Goal: Task Accomplishment & Management: Manage account settings

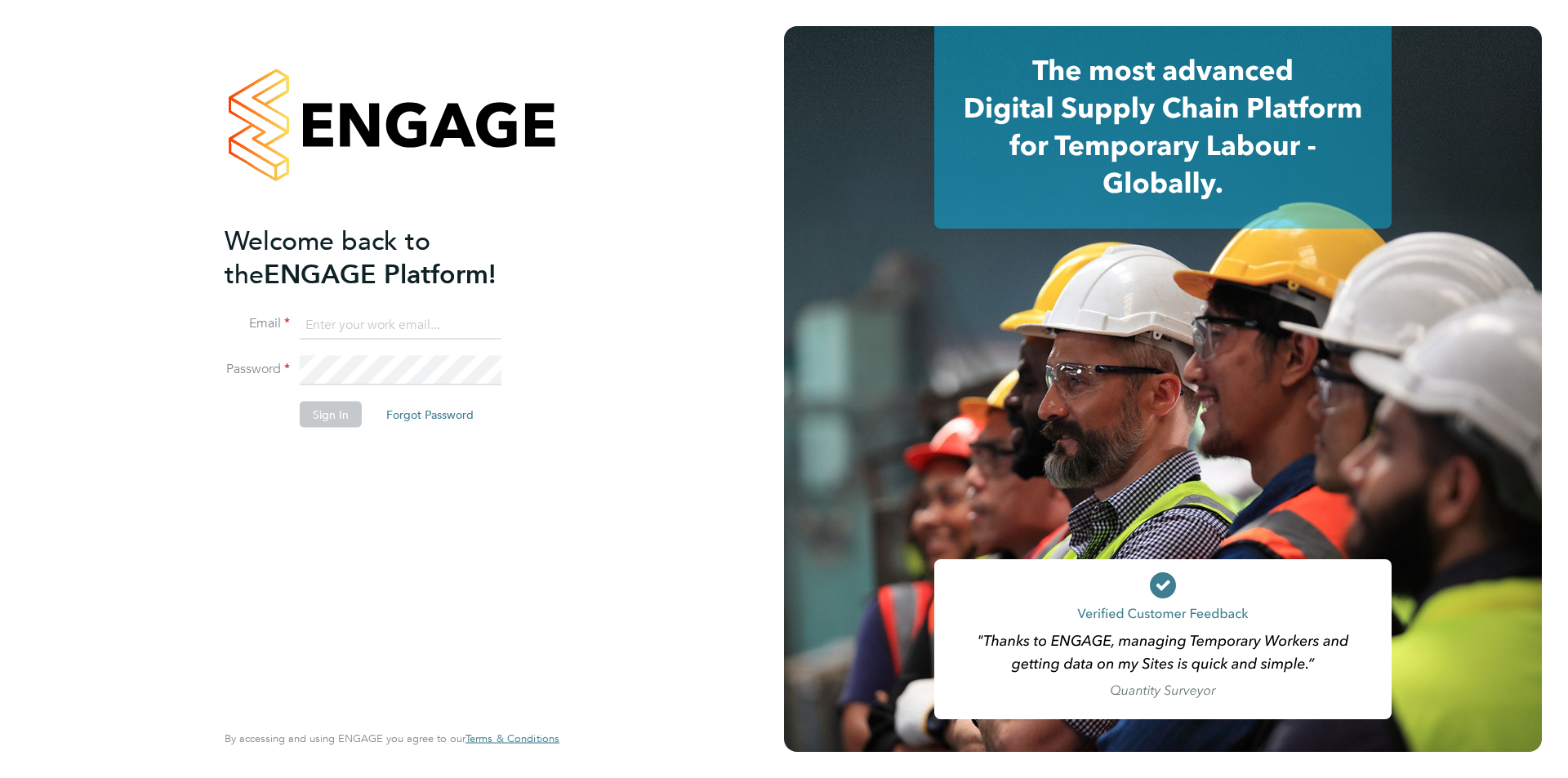
type input "[EMAIL_ADDRESS][DOMAIN_NAME]"
click at [346, 410] on button "Sign In" at bounding box center [330, 413] width 62 height 26
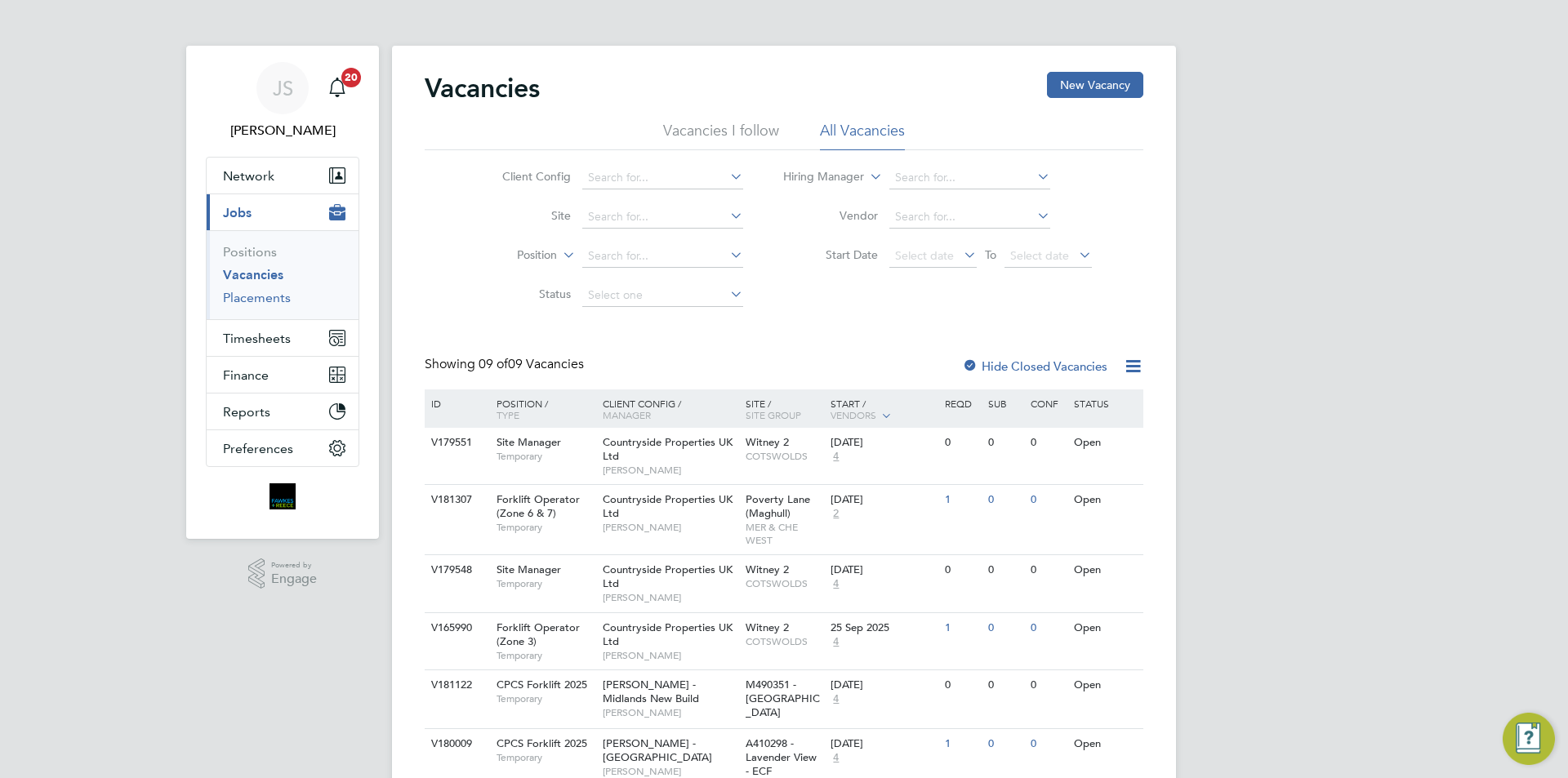
click at [281, 296] on link "Placements" at bounding box center [257, 297] width 68 height 15
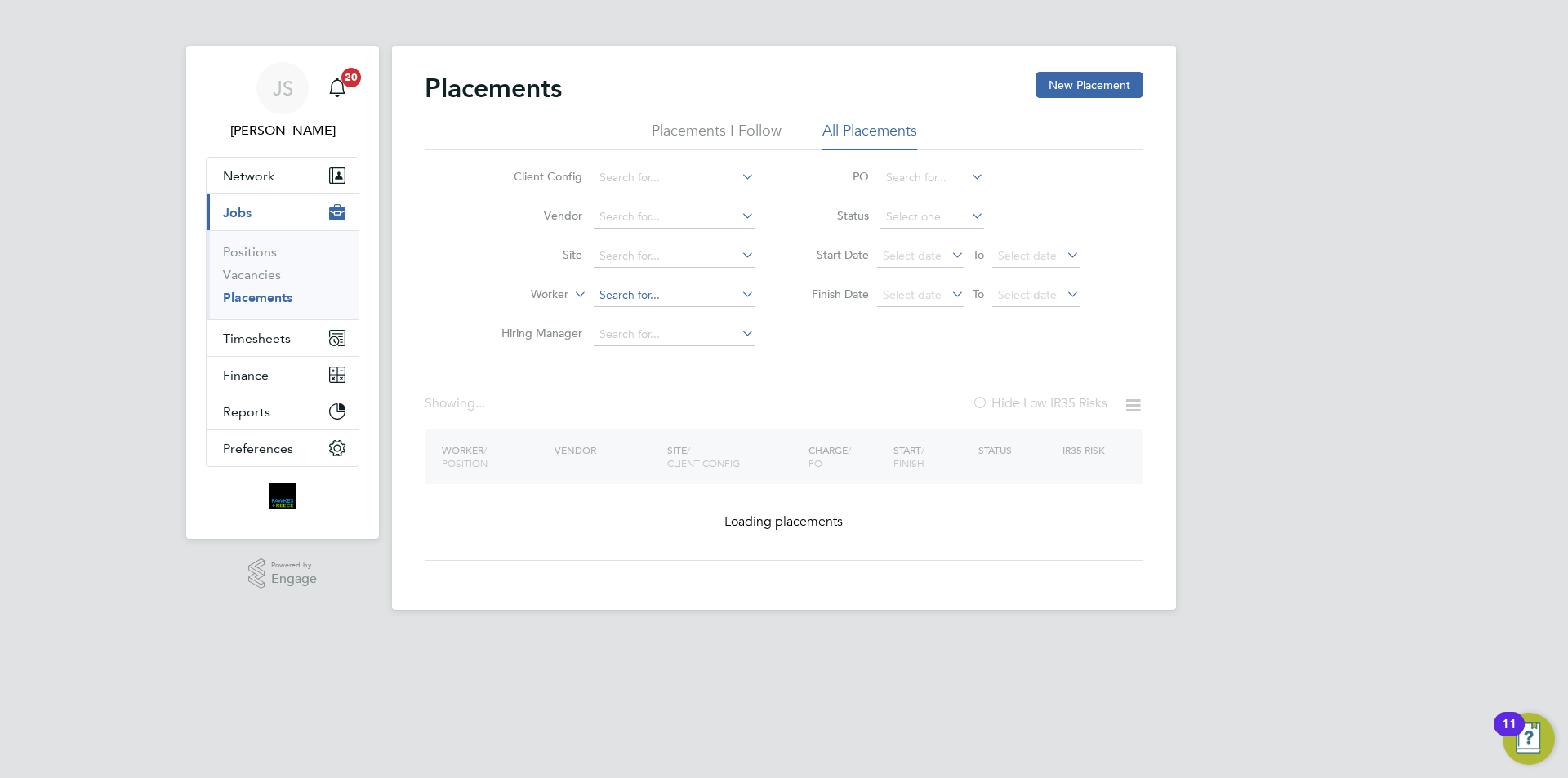
click at [636, 296] on input at bounding box center [673, 296] width 161 height 23
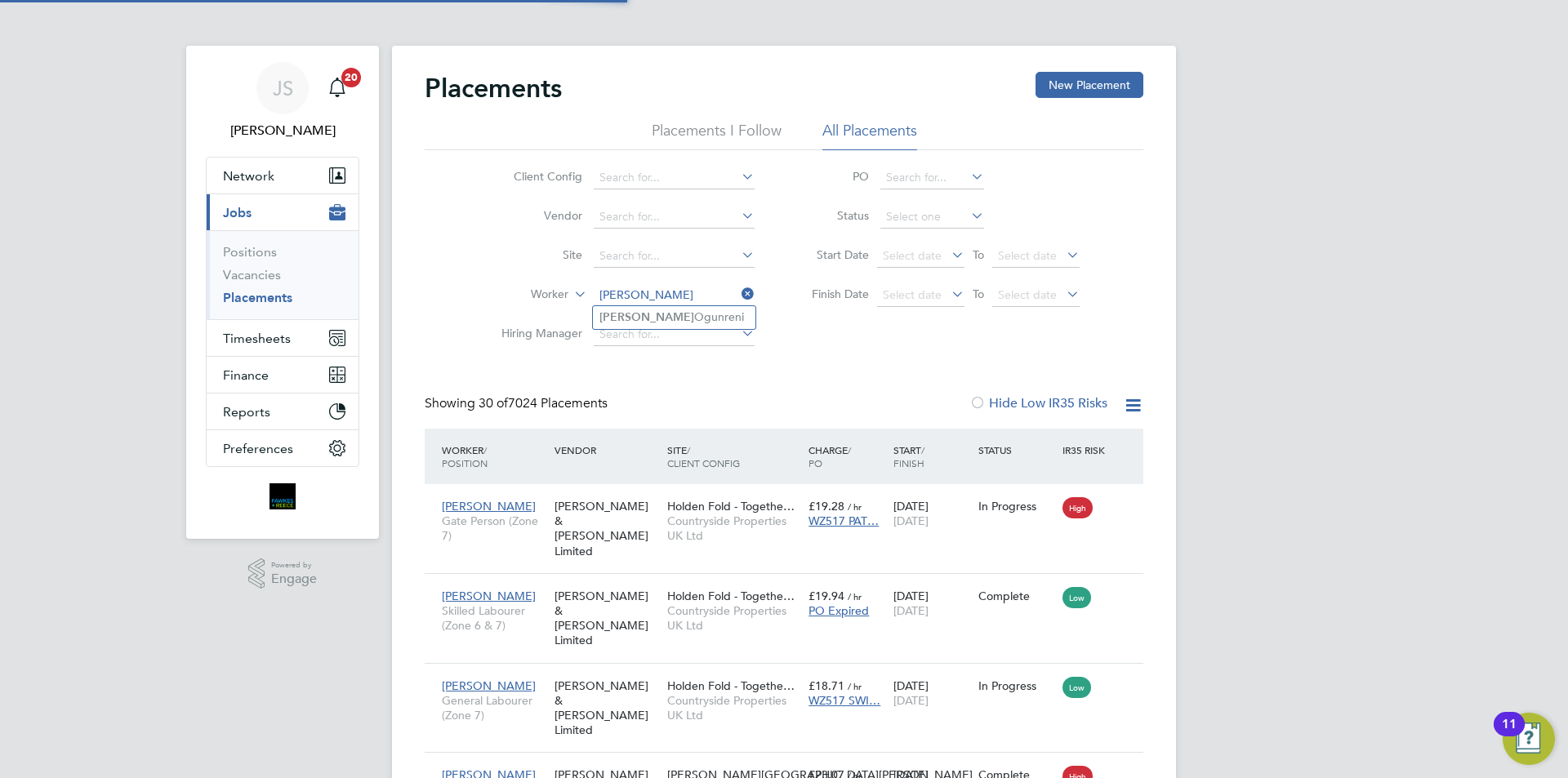
click at [657, 318] on li "[PERSON_NAME] Ogunreni" at bounding box center [673, 317] width 163 height 22
type input "[PERSON_NAME] Ogunreni"
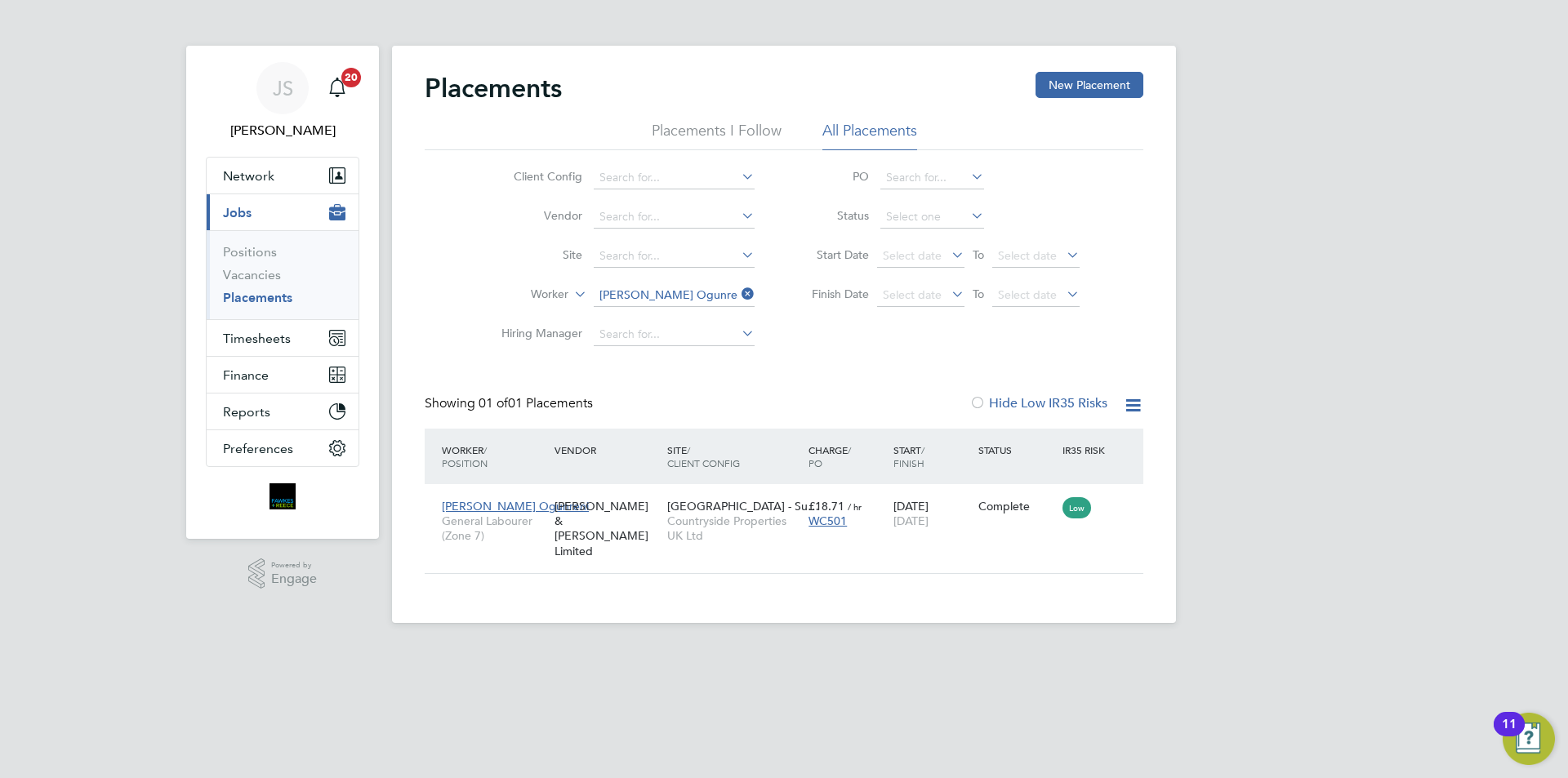
click at [738, 291] on icon at bounding box center [738, 294] width 0 height 23
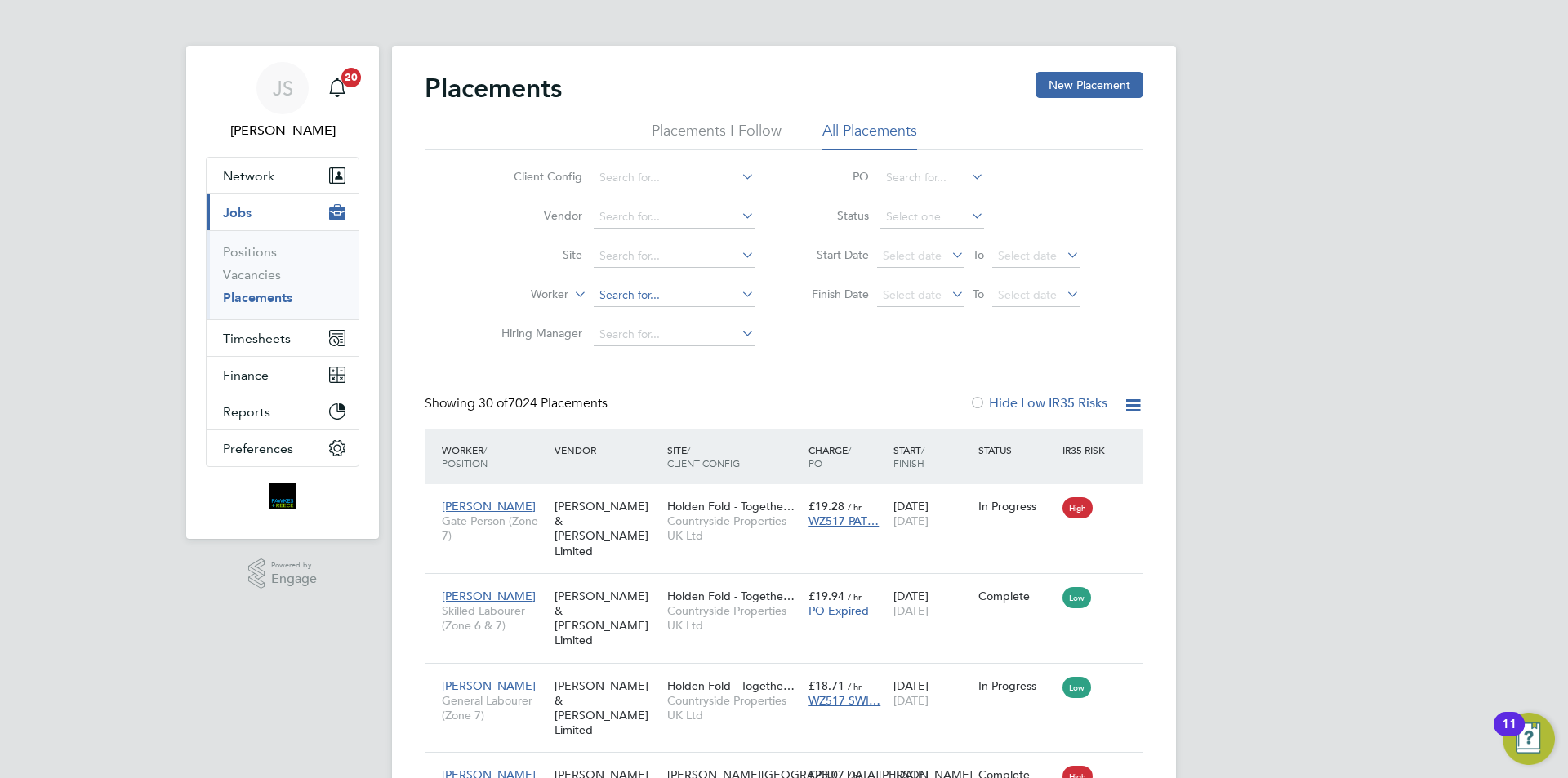
click at [660, 295] on input at bounding box center [673, 296] width 161 height 23
click at [671, 309] on li "Hammed Omolaoye" at bounding box center [673, 318] width 163 height 22
type input "Hammed Omolaoye"
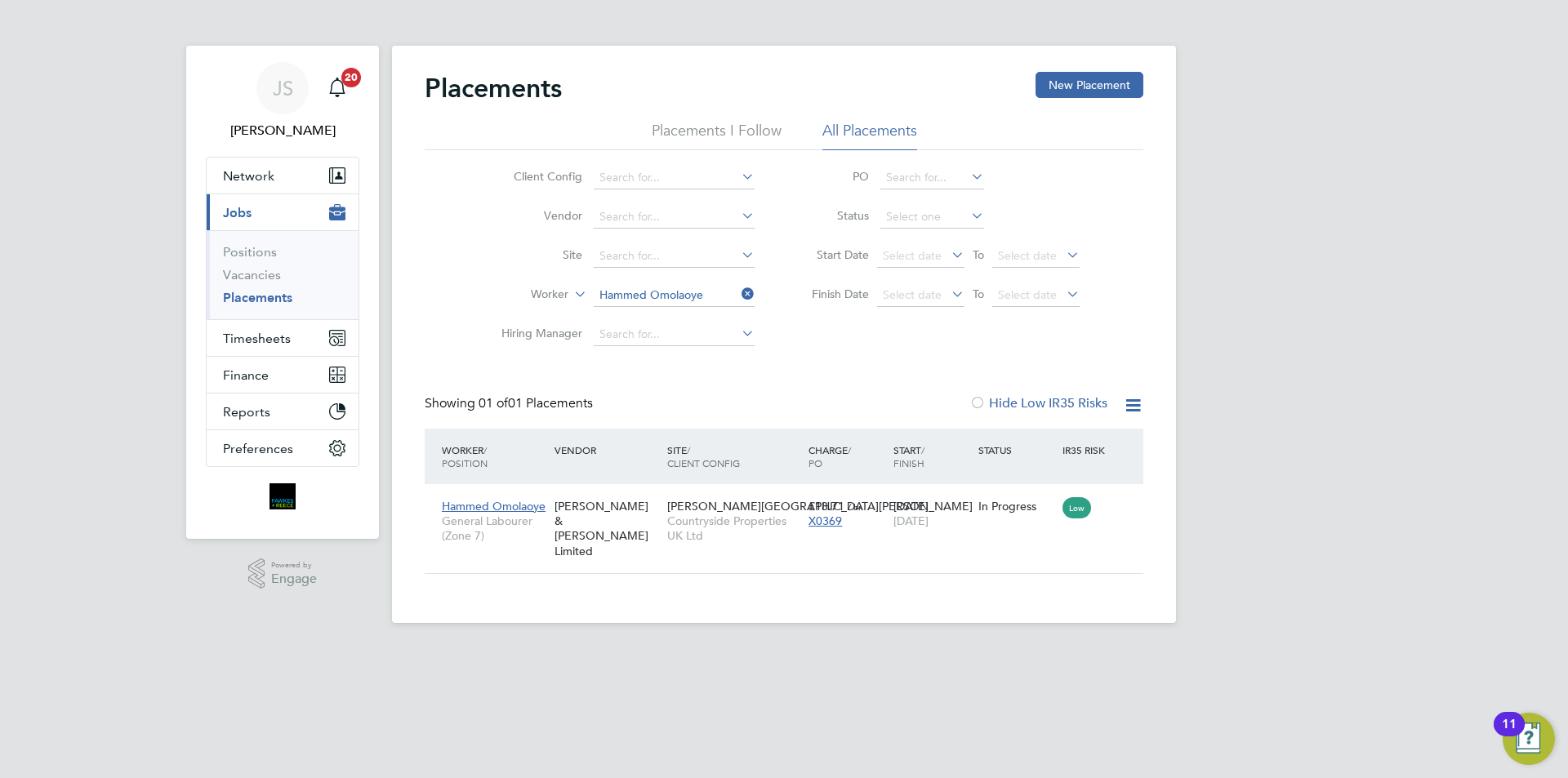
click at [738, 292] on icon at bounding box center [738, 294] width 0 height 23
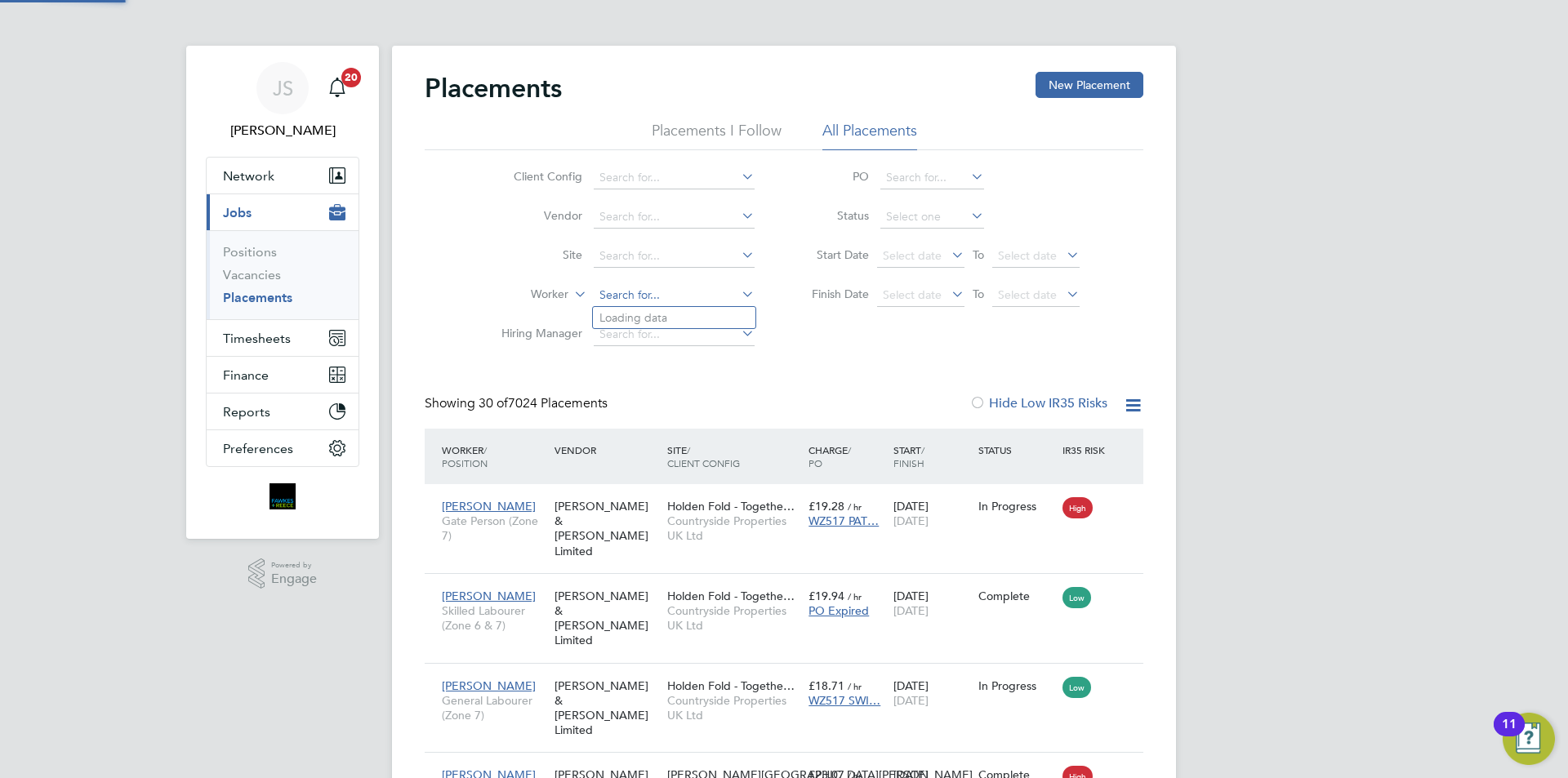
click at [665, 299] on input at bounding box center [673, 296] width 161 height 23
click at [654, 318] on li "Pawel Bi elski" at bounding box center [673, 318] width 163 height 22
type input "[PERSON_NAME]"
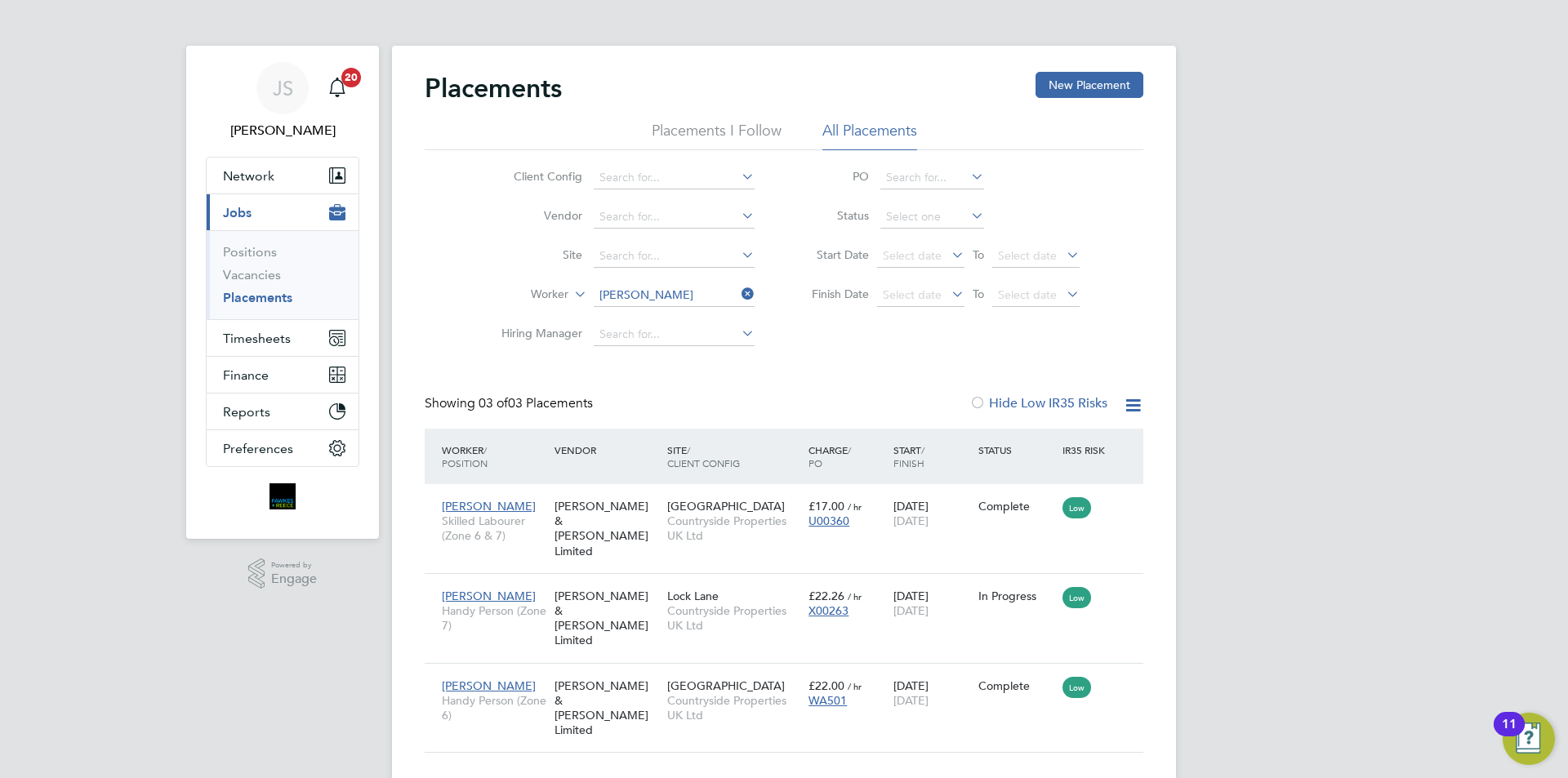
drag, startPoint x: 740, startPoint y: 292, endPoint x: 731, endPoint y: 289, distance: 9.5
click at [738, 296] on icon at bounding box center [738, 294] width 0 height 23
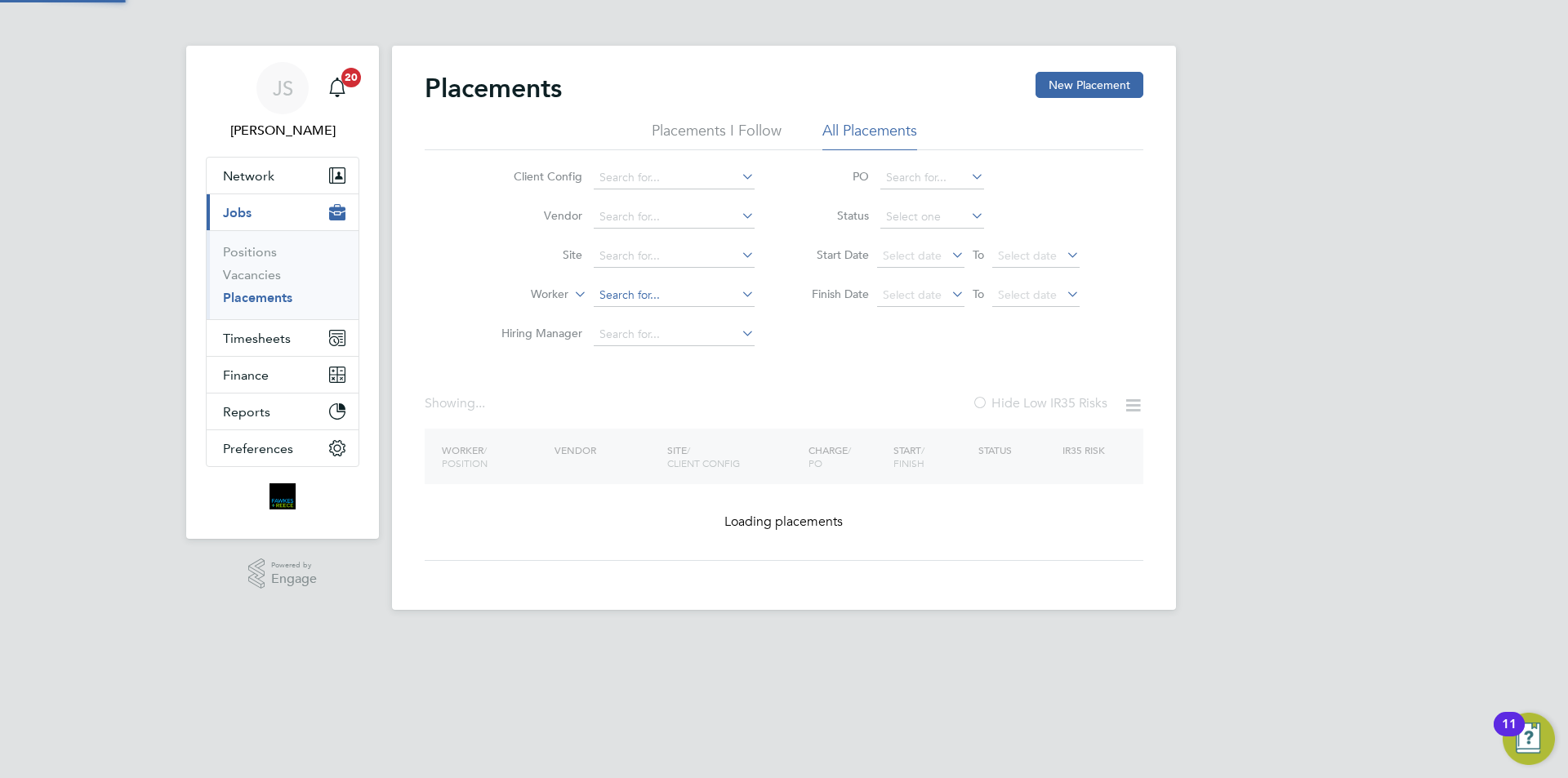
click at [679, 291] on input at bounding box center [673, 296] width 161 height 23
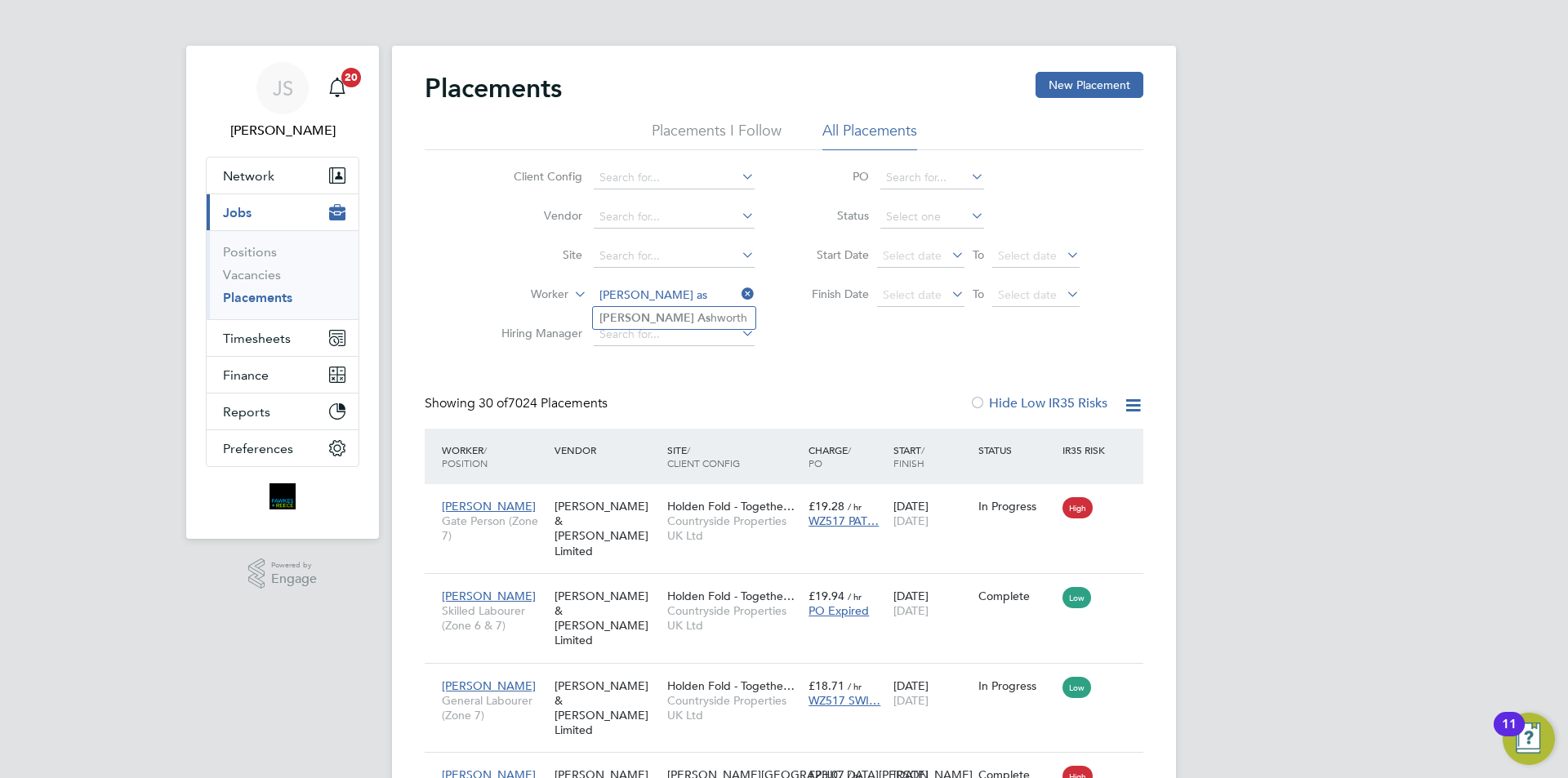
click at [646, 318] on li "[PERSON_NAME]" at bounding box center [673, 318] width 163 height 22
type input "[PERSON_NAME]"
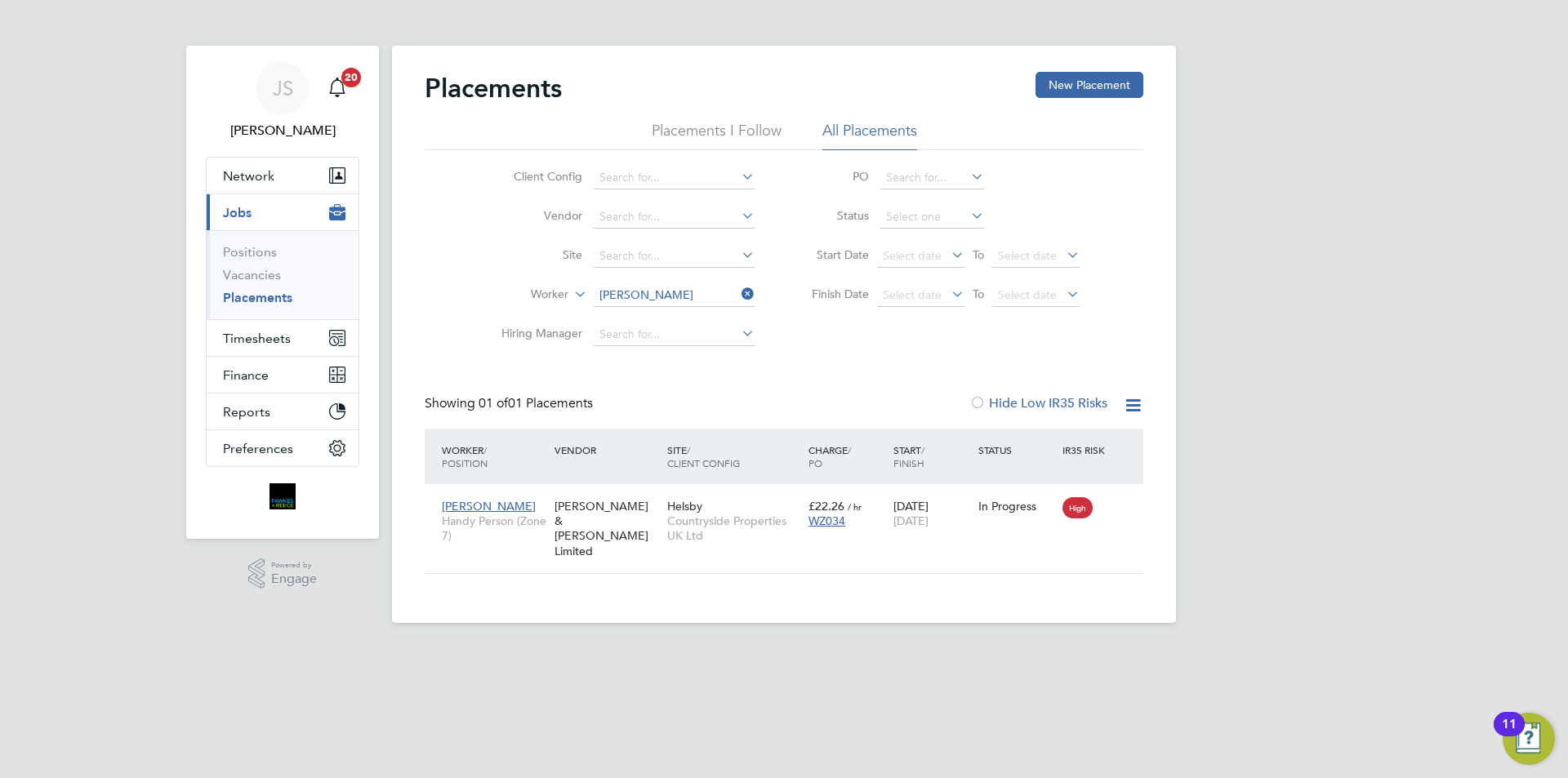
click at [738, 293] on icon at bounding box center [738, 294] width 0 height 23
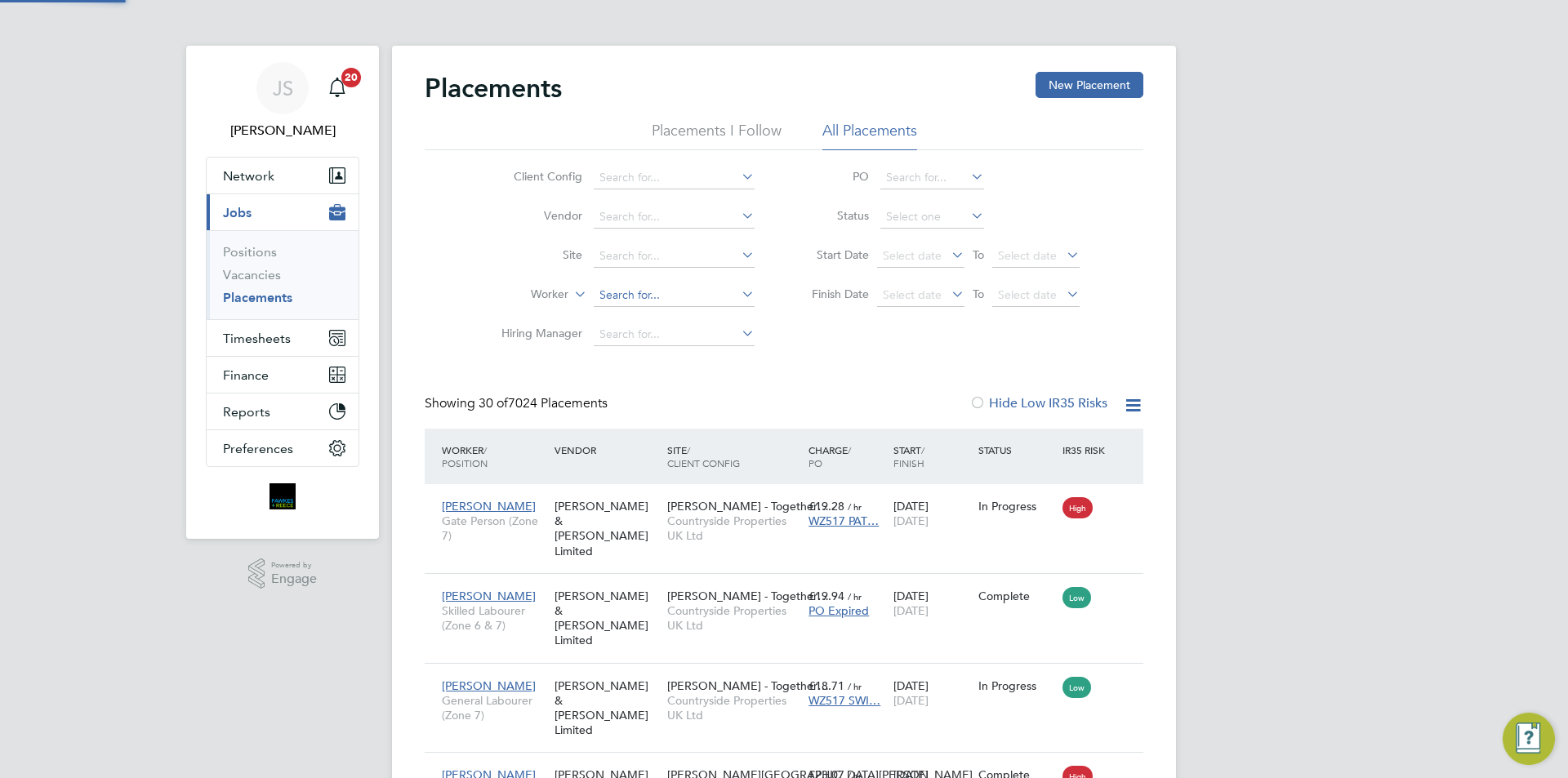
click at [673, 297] on input at bounding box center [673, 296] width 161 height 23
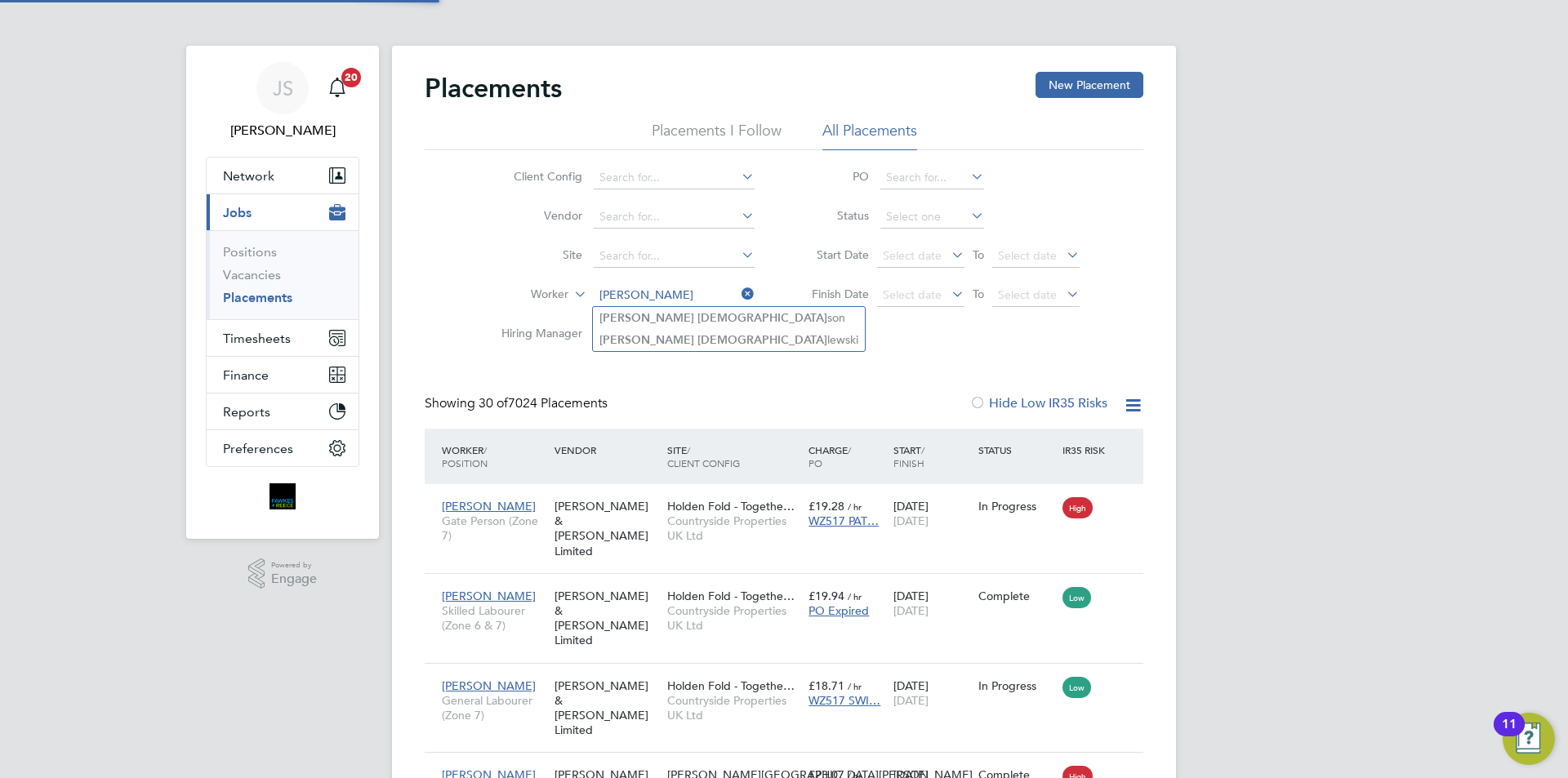
click at [665, 316] on li "[PERSON_NAME] [DEMOGRAPHIC_DATA] son" at bounding box center [728, 318] width 272 height 22
type input "[PERSON_NAME]"
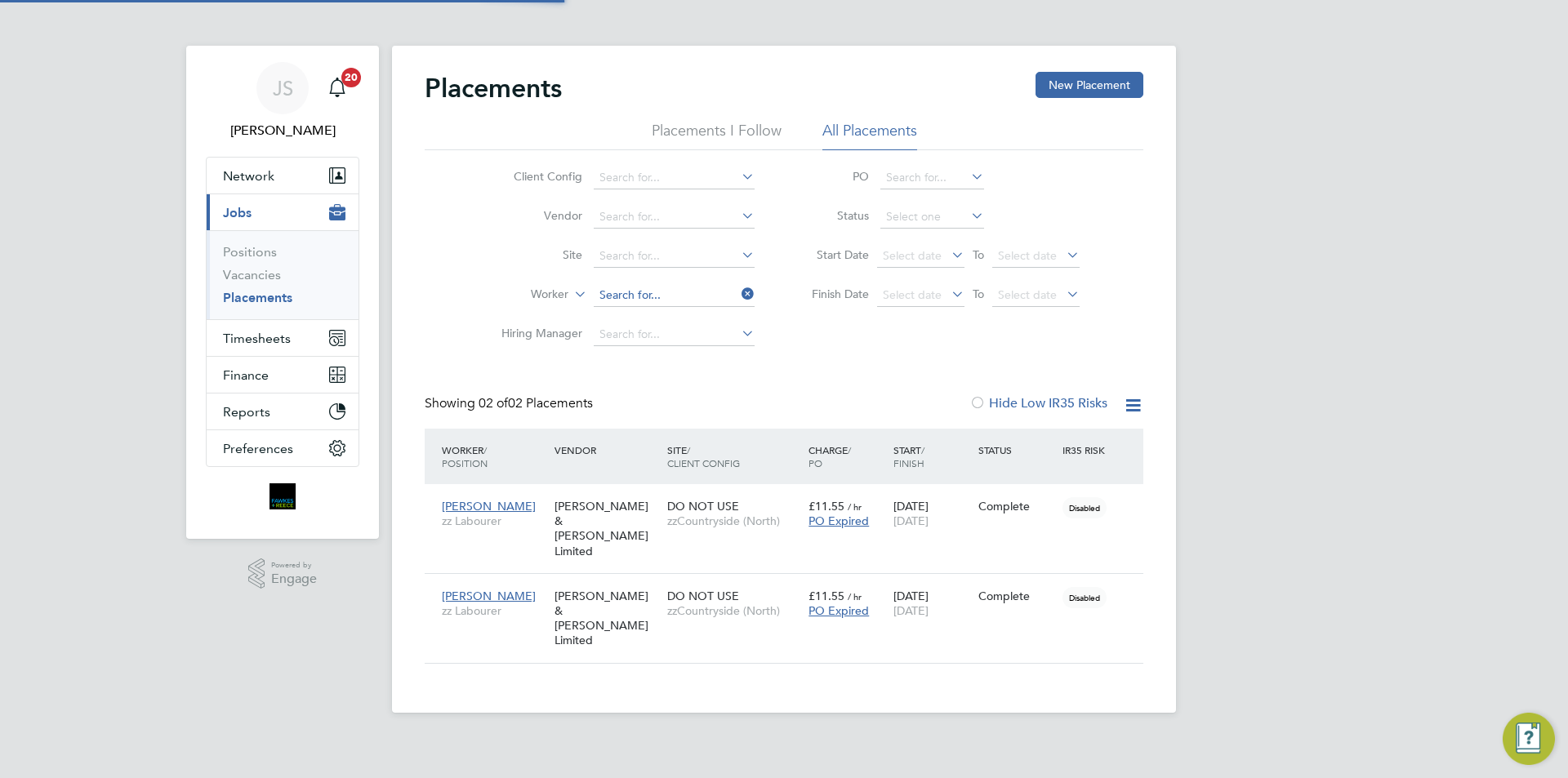
click at [683, 293] on input at bounding box center [673, 296] width 161 height 23
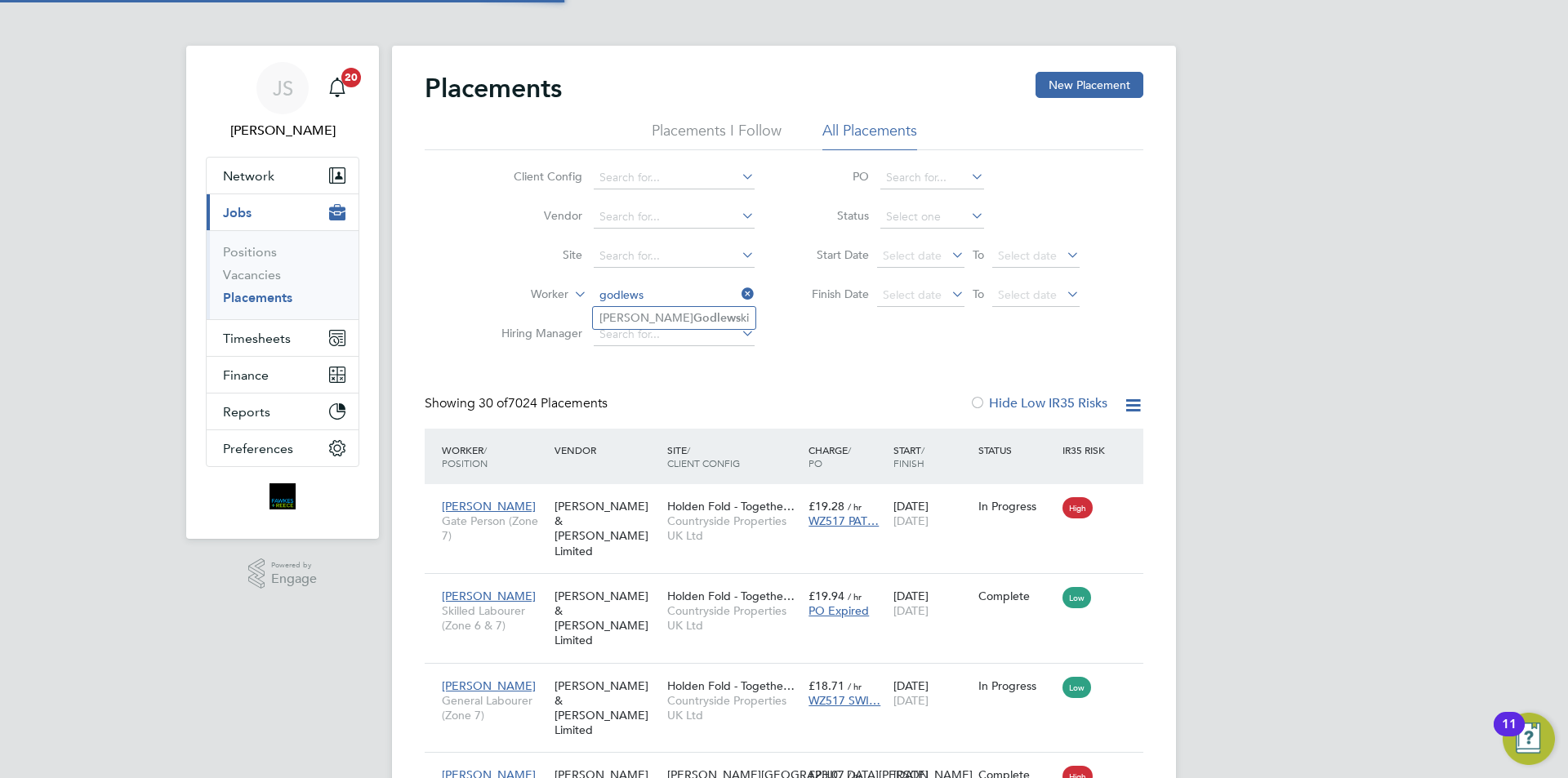
type input "godlews"
click at [651, 416] on div "Showing 30 of 7024 Placements Hide Low IR35 Risks" at bounding box center [784, 412] width 719 height 34
click at [663, 298] on input at bounding box center [673, 296] width 161 height 23
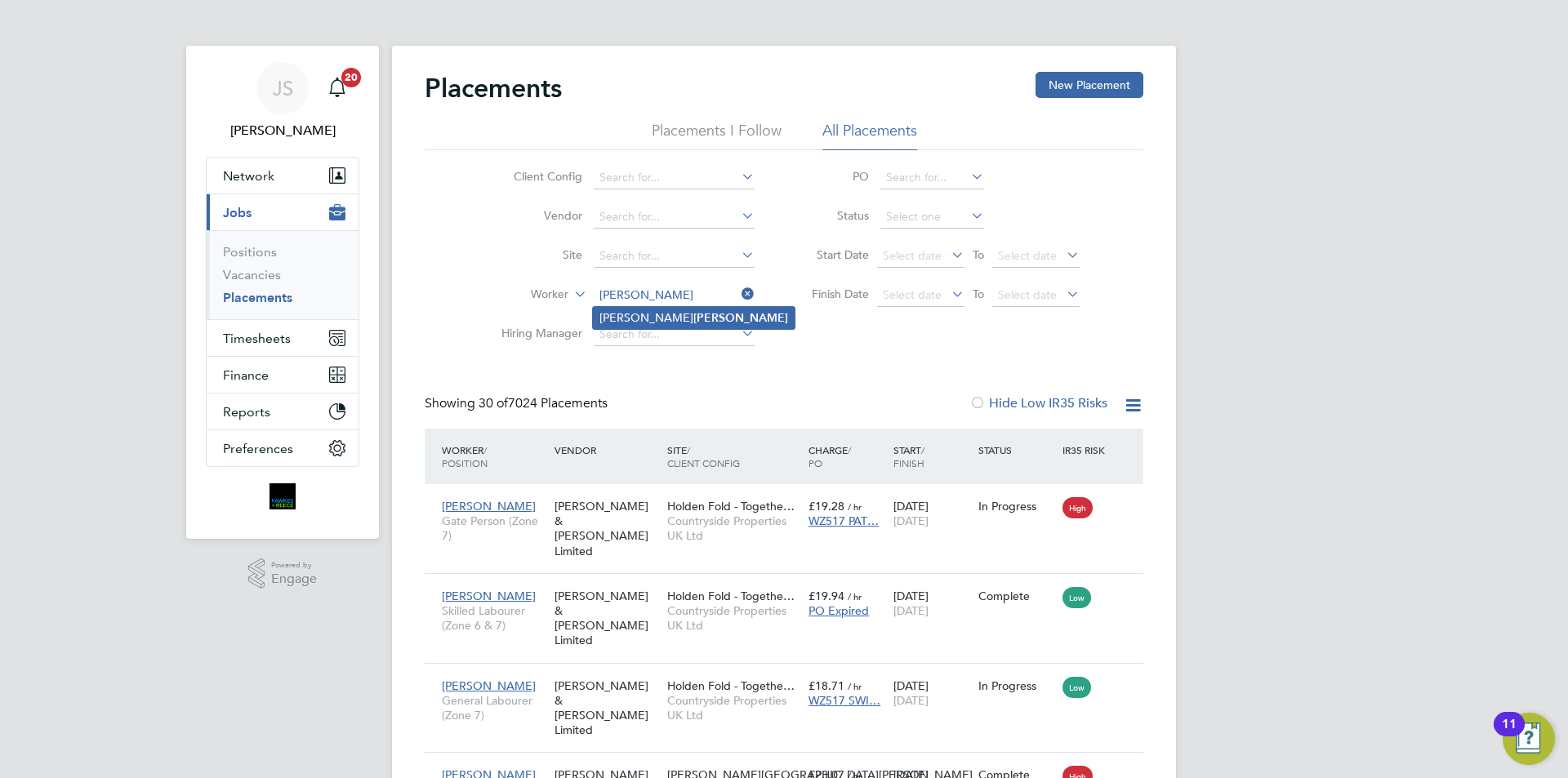
click at [694, 316] on b "[PERSON_NAME]" at bounding box center [741, 318] width 95 height 14
type input "[PERSON_NAME]"
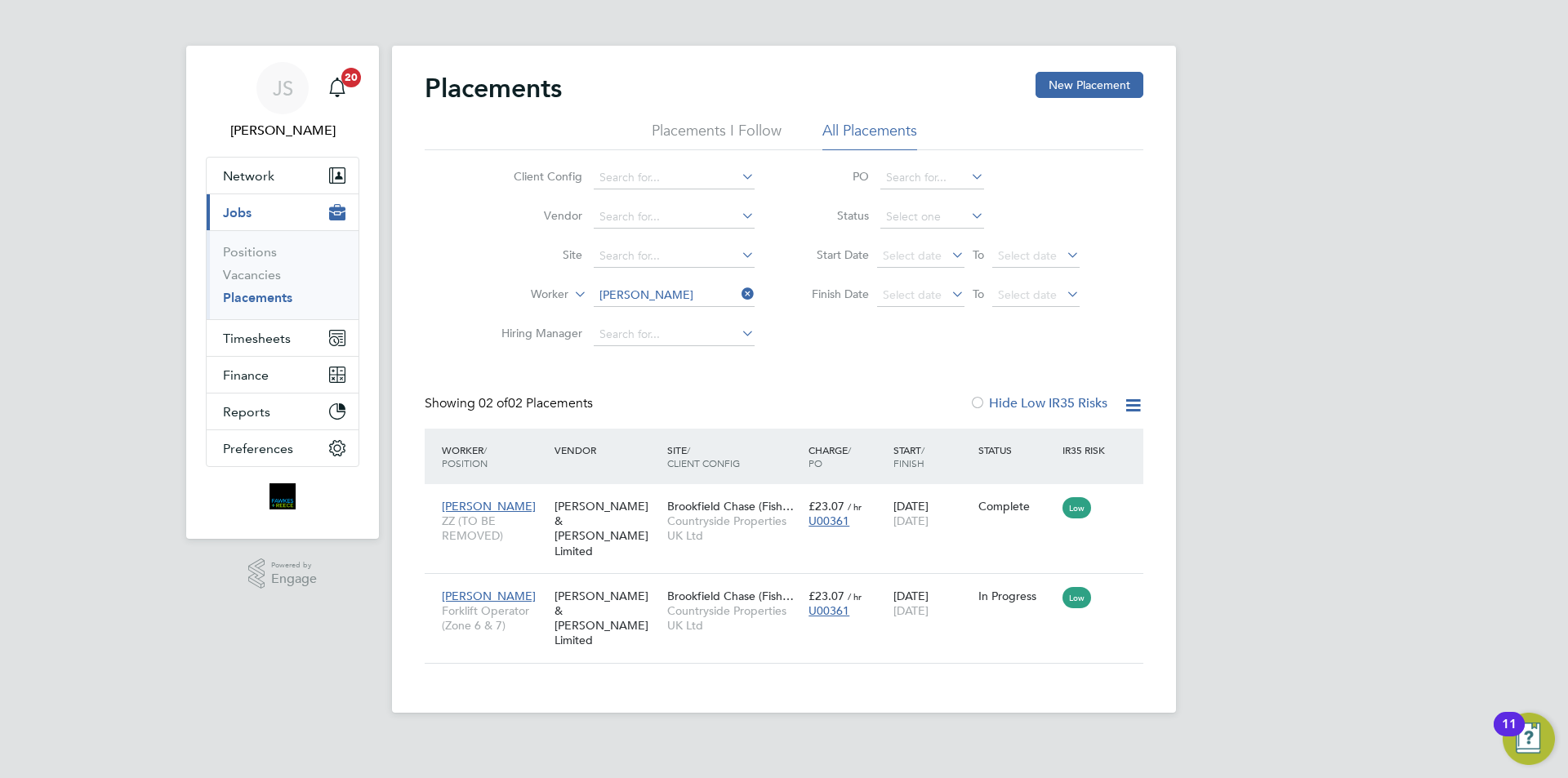
click at [738, 291] on icon at bounding box center [738, 294] width 0 height 23
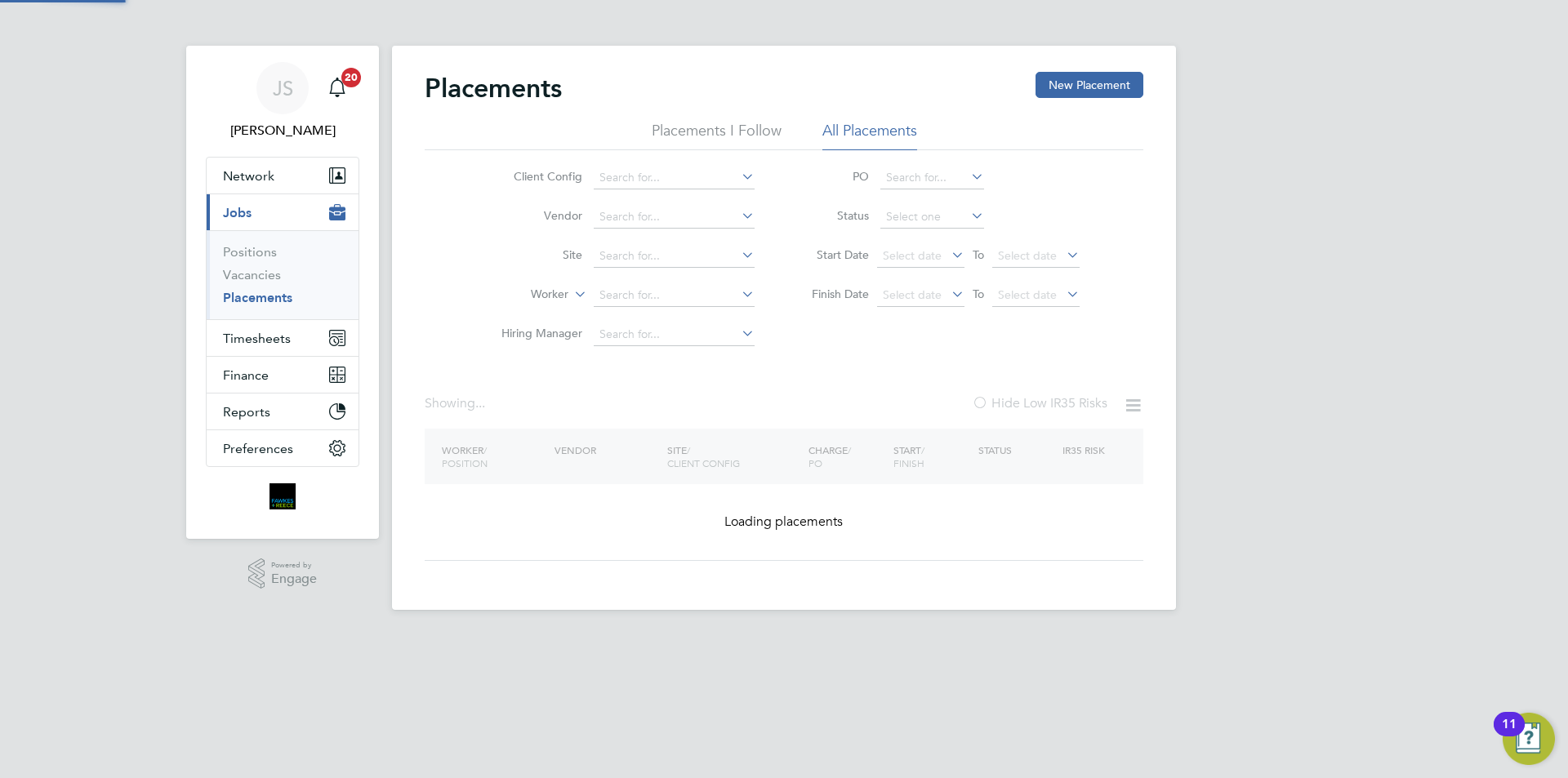
click at [652, 298] on input at bounding box center [673, 296] width 161 height 23
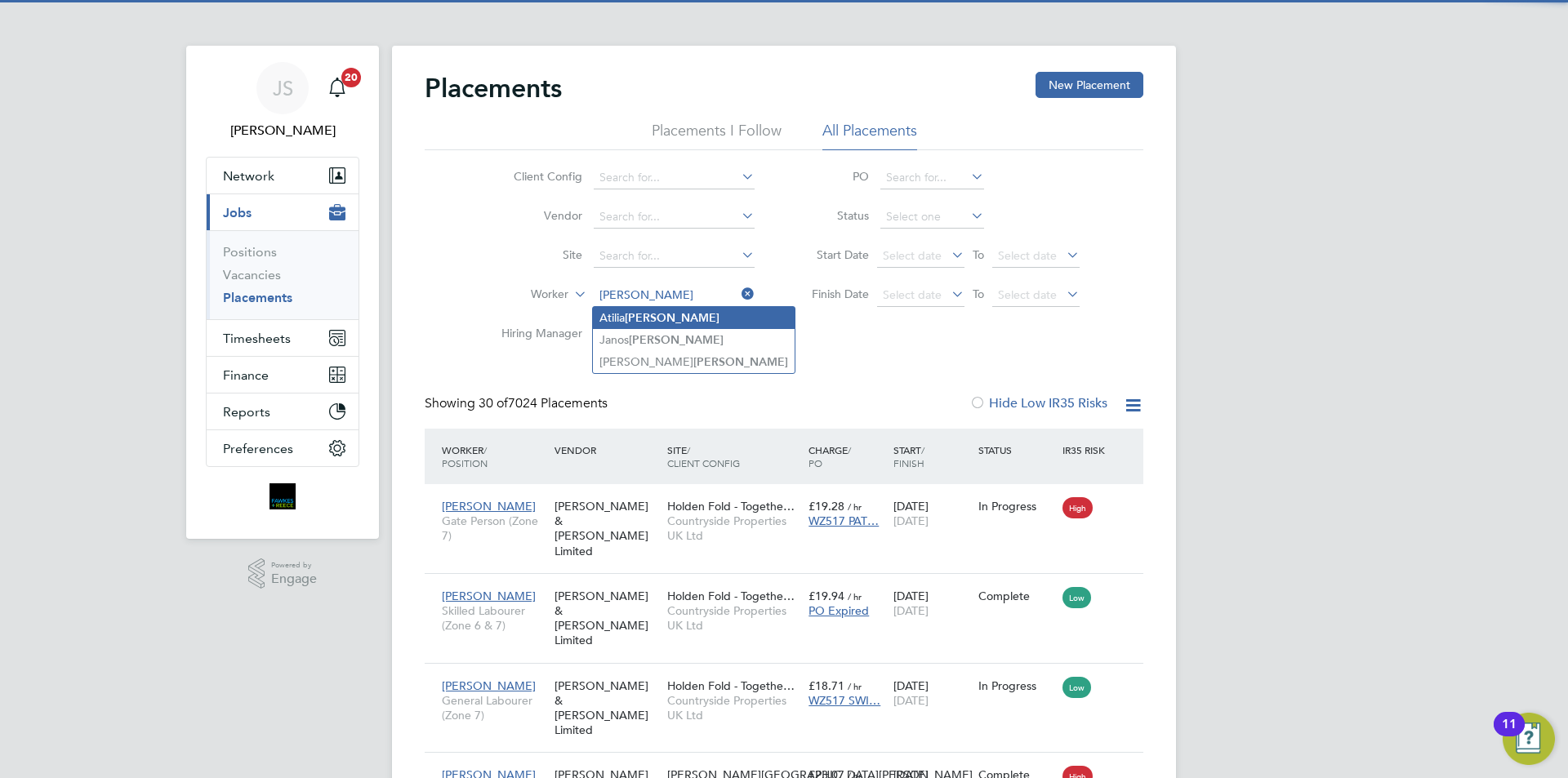
click at [657, 312] on b "[PERSON_NAME]" at bounding box center [672, 318] width 95 height 14
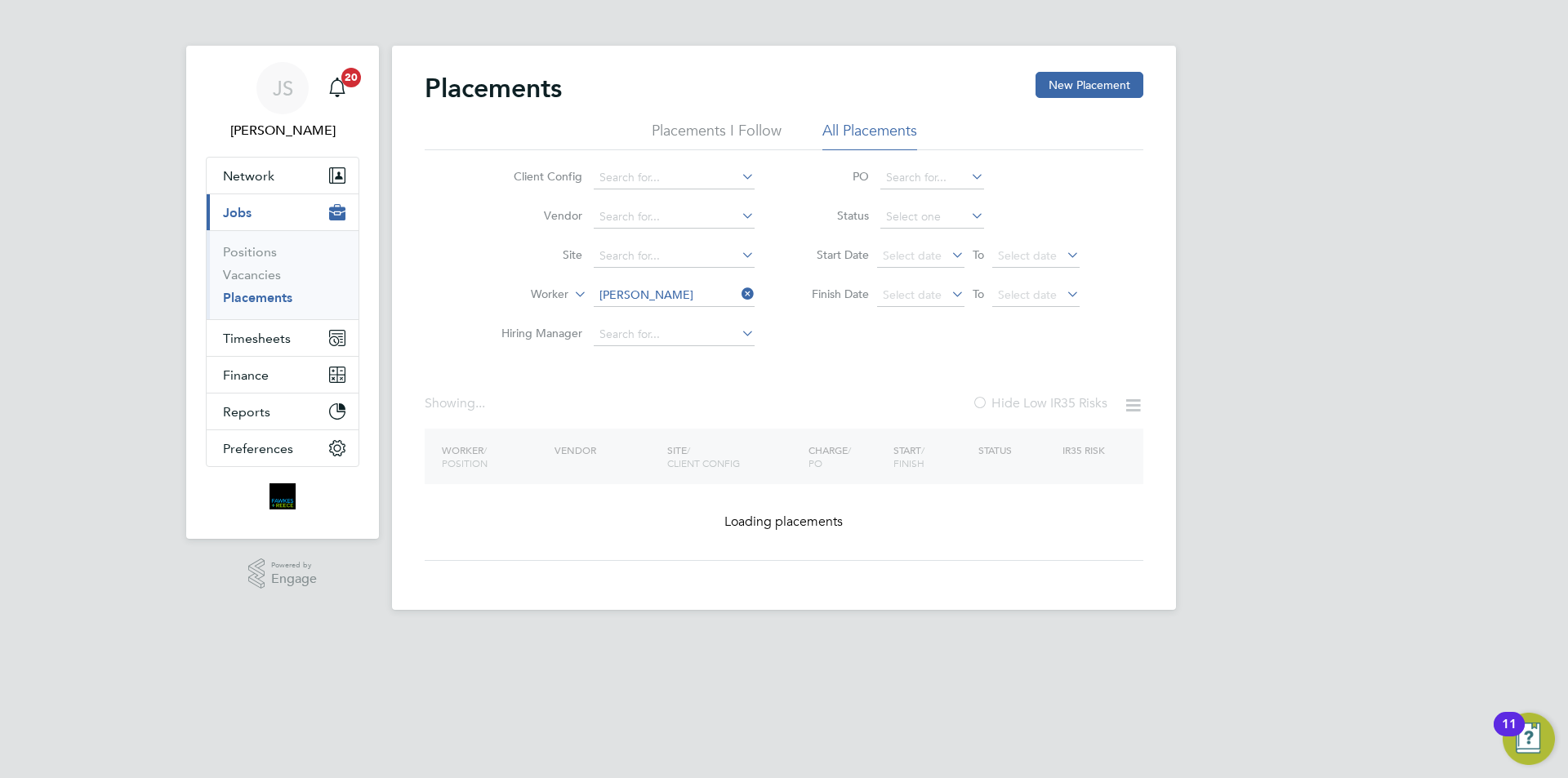
type input "[PERSON_NAME]"
click at [657, 291] on input at bounding box center [673, 296] width 161 height 23
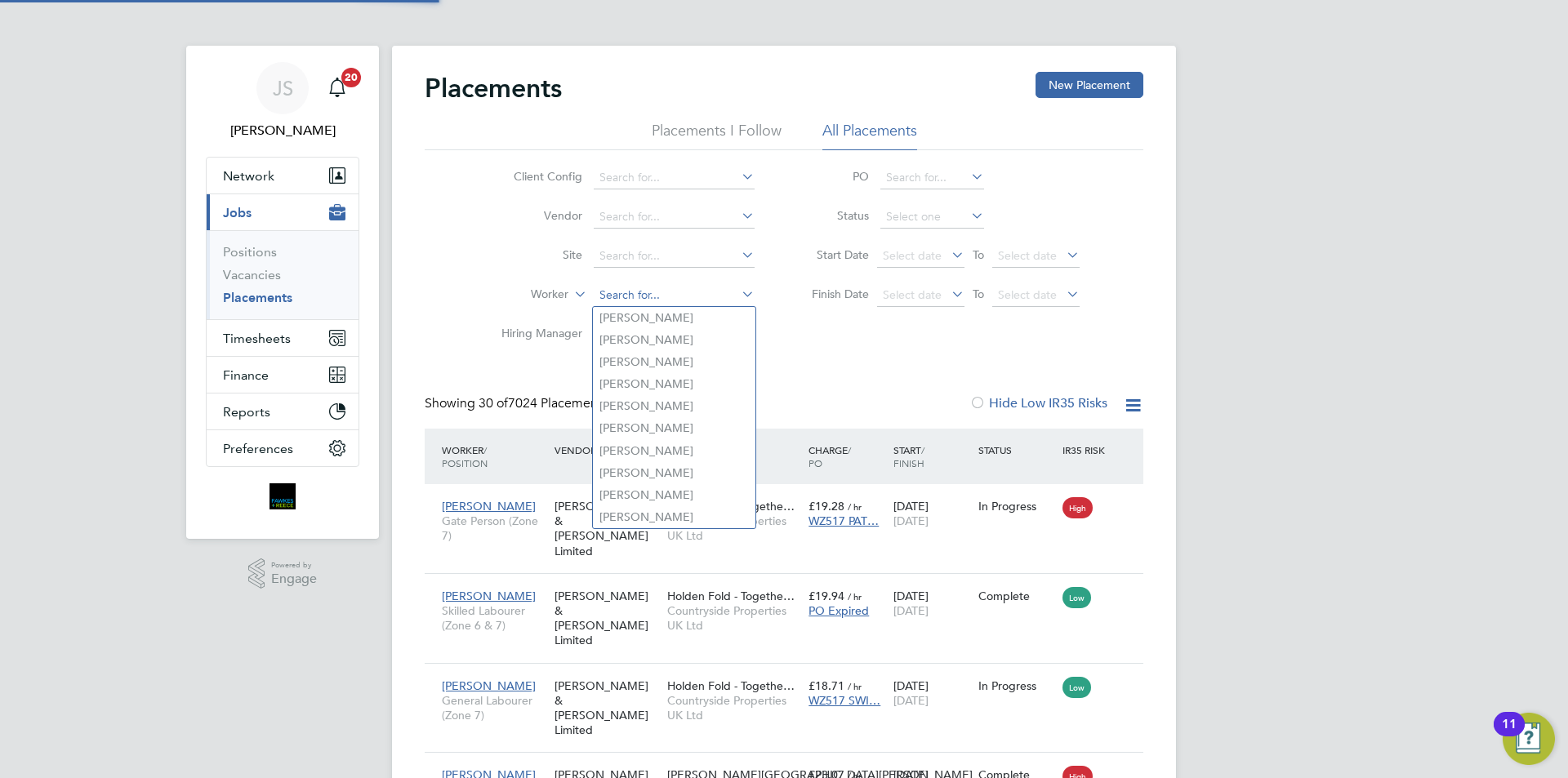
scroll to position [61, 142]
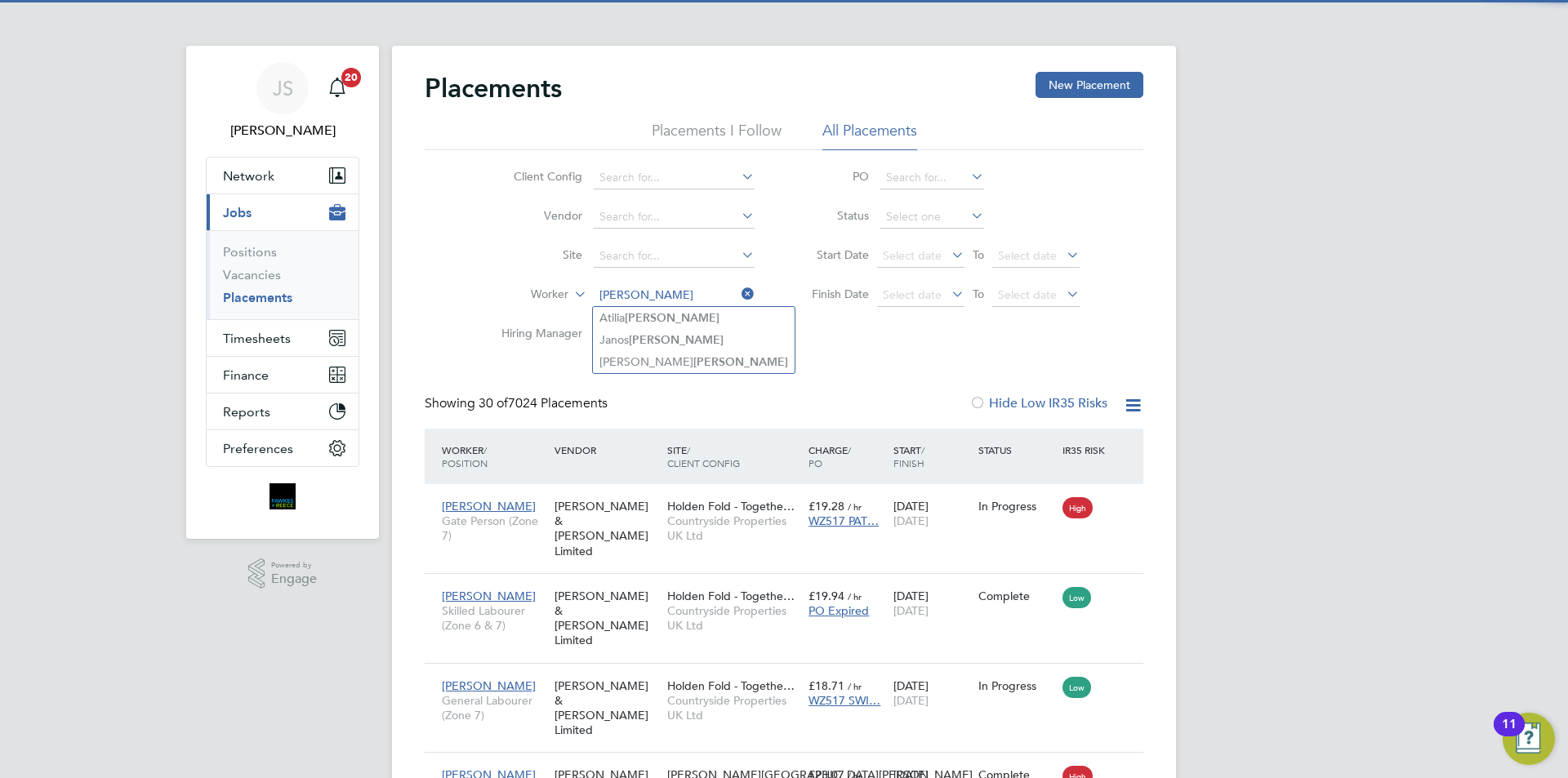
click at [627, 318] on li "[PERSON_NAME]" at bounding box center [693, 318] width 202 height 22
type input "[PERSON_NAME]"
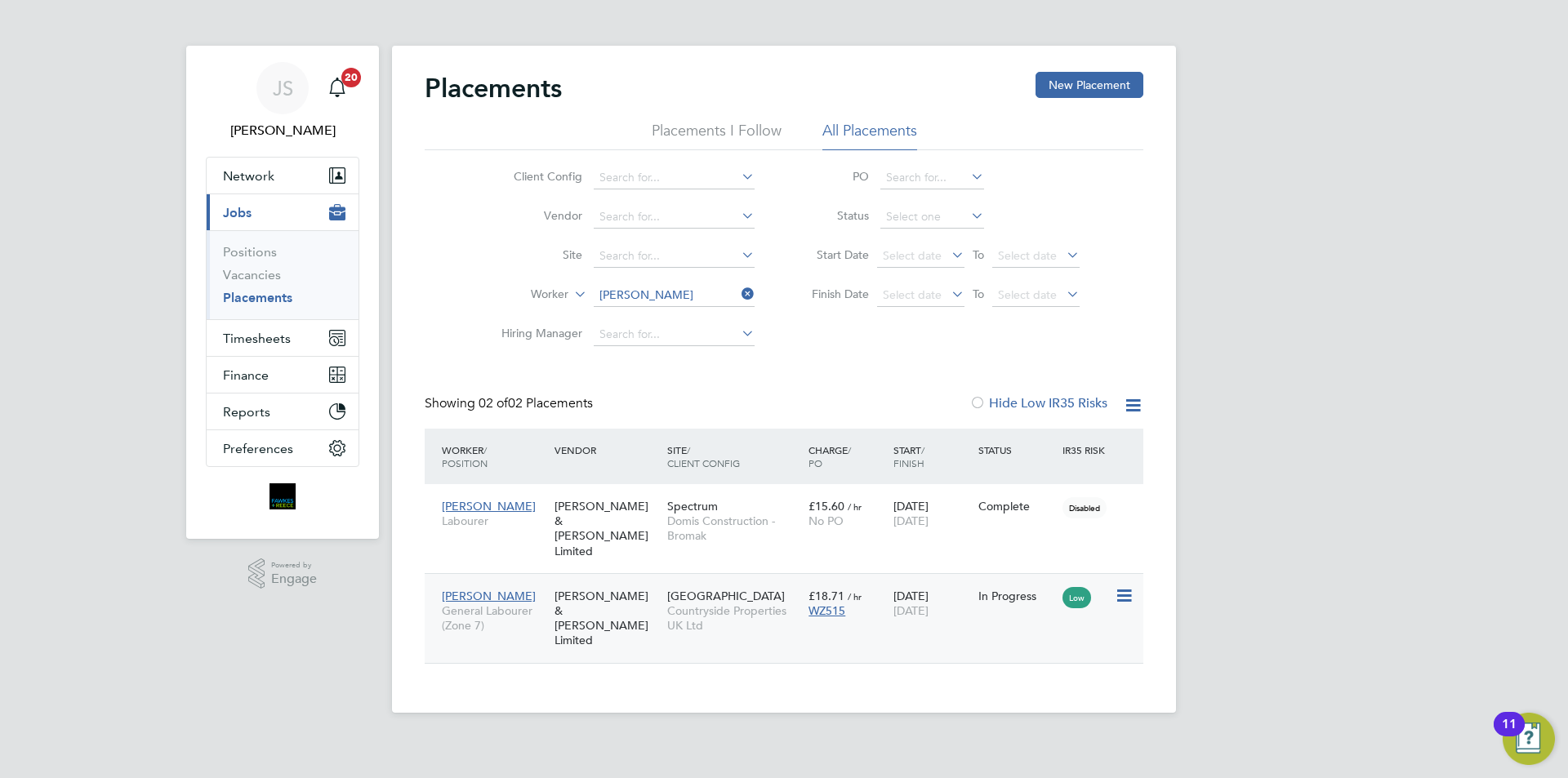
click at [977, 612] on div "[PERSON_NAME] General Labourer (Zone 7) [PERSON_NAME] & [PERSON_NAME] Limited […" at bounding box center [784, 617] width 719 height 90
click at [781, 581] on div "[GEOGRAPHIC_DATA] Countryside Properties UK Ltd" at bounding box center [734, 611] width 141 height 61
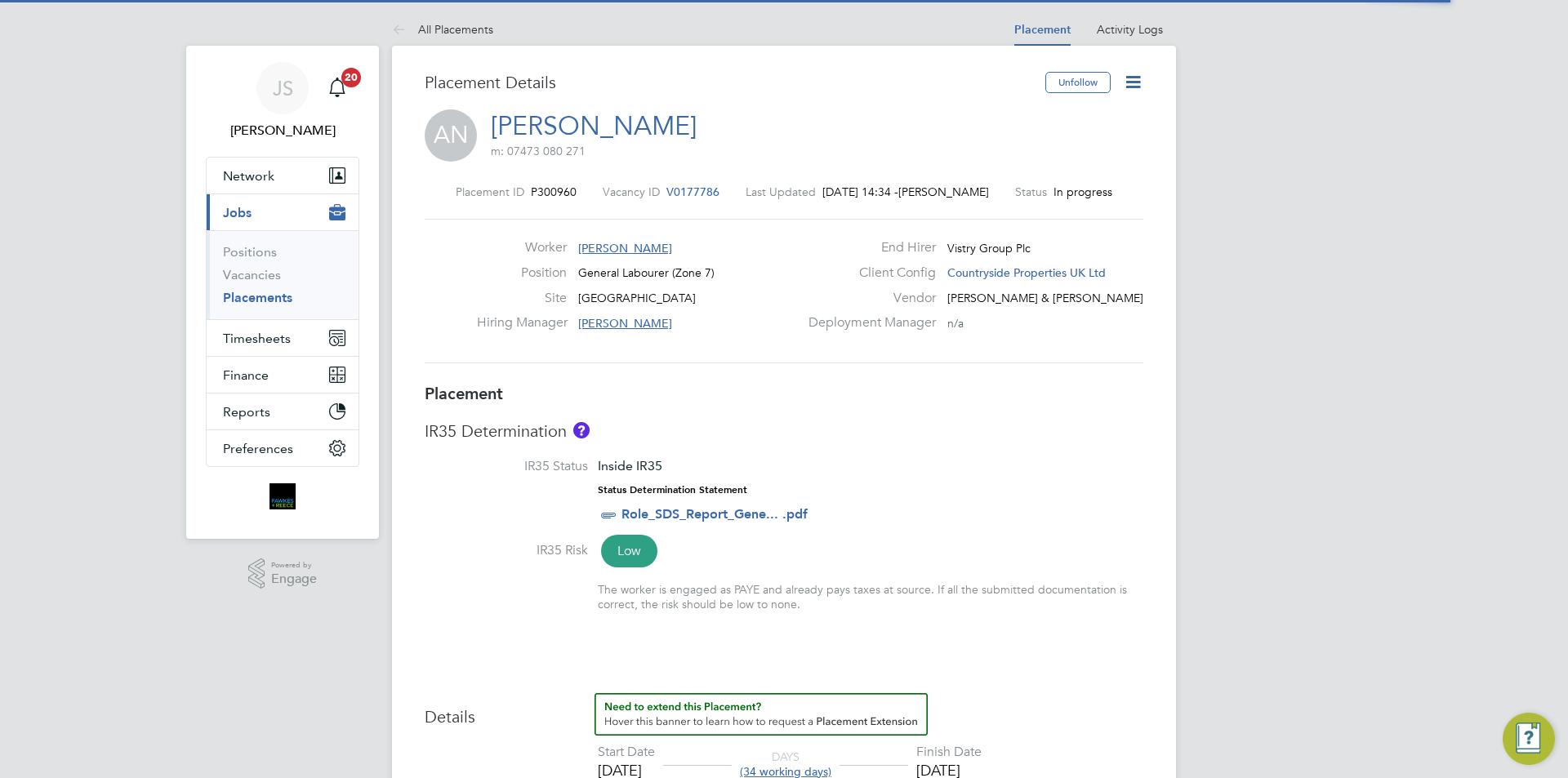
click at [1136, 78] on icon at bounding box center [1133, 82] width 20 height 20
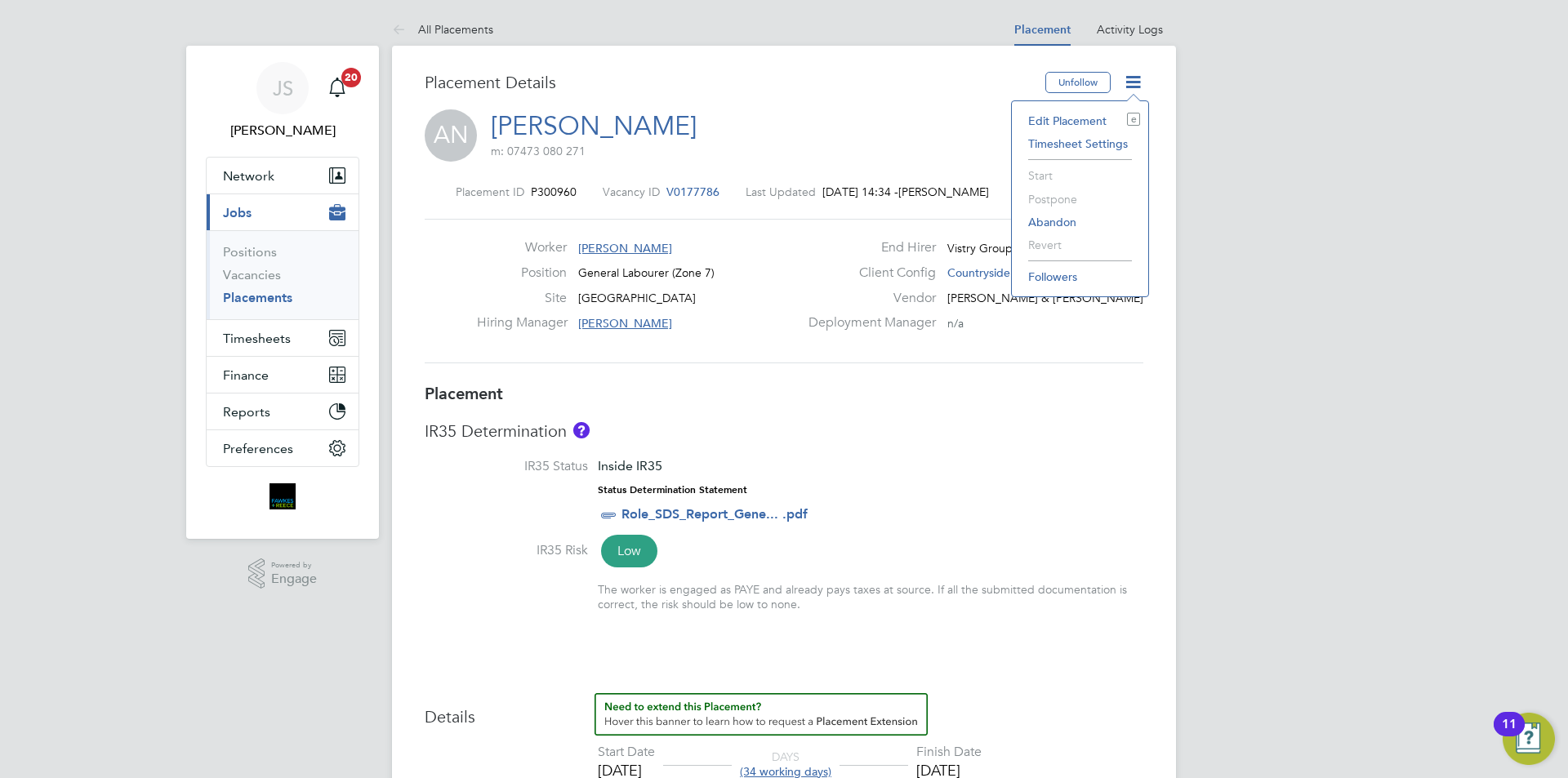
click at [1052, 121] on li "Edit Placement e" at bounding box center [1079, 121] width 120 height 23
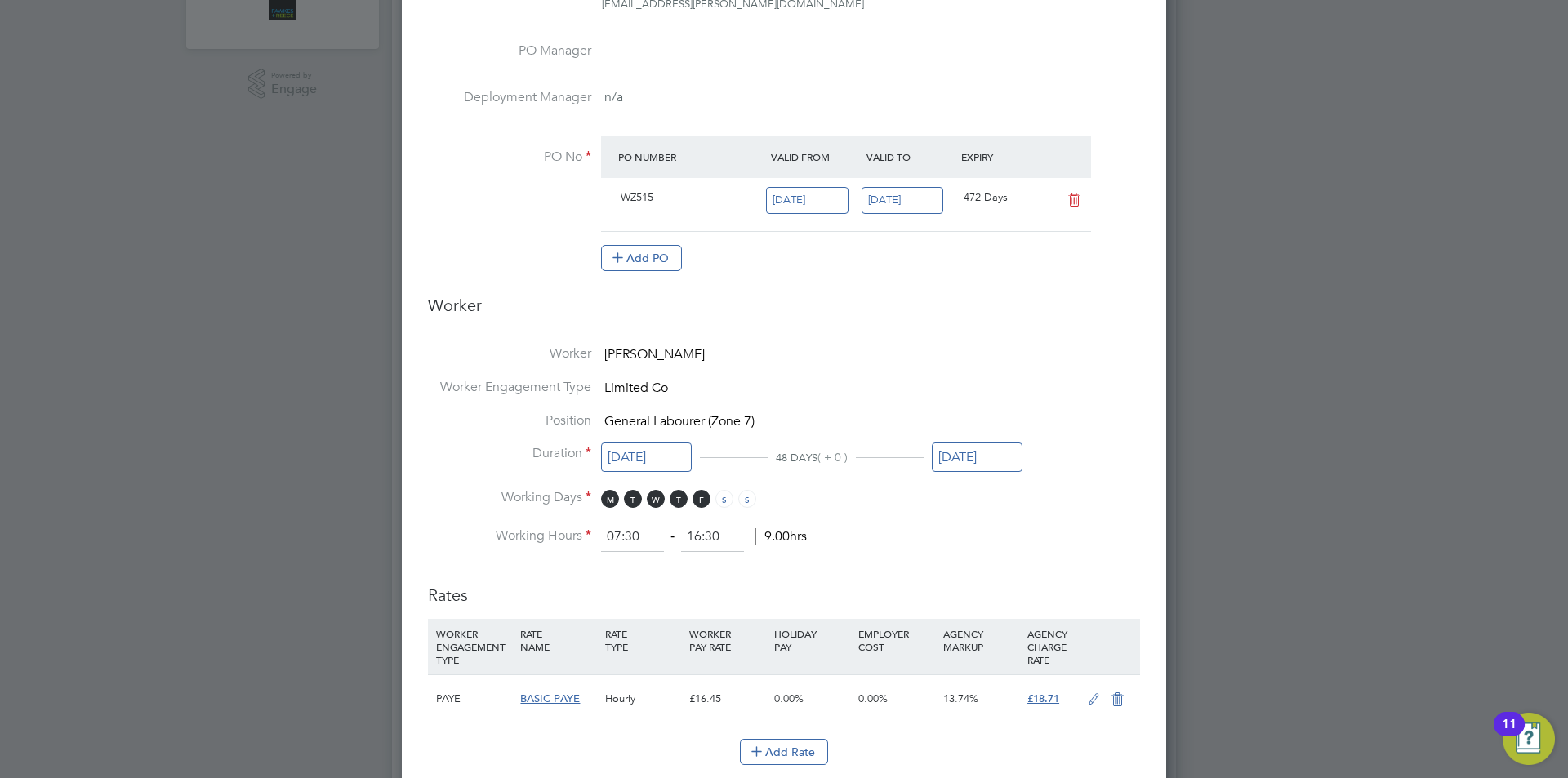
click at [970, 451] on input "[DATE]" at bounding box center [977, 457] width 91 height 30
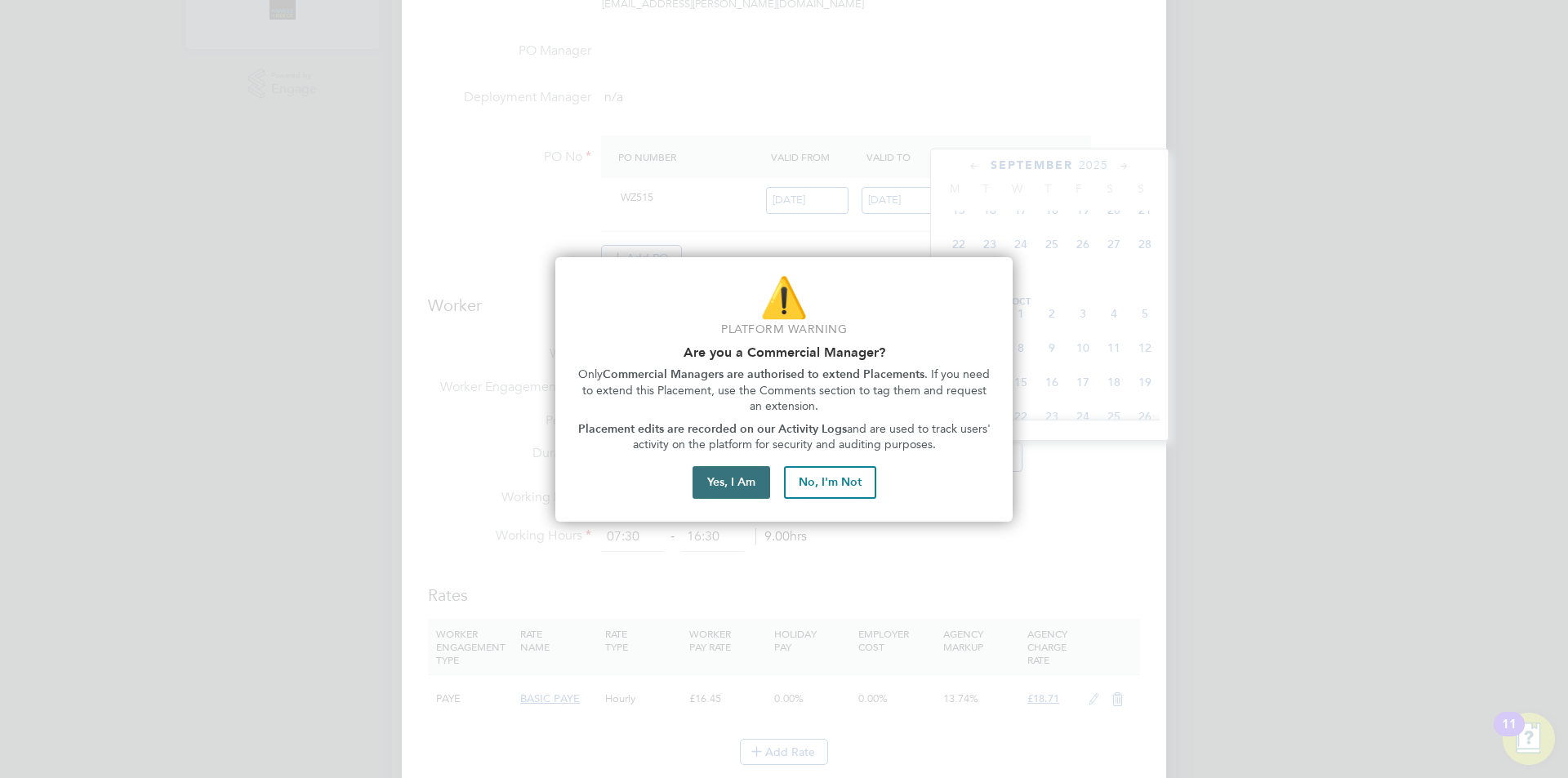
click at [723, 483] on button "Yes, I Am" at bounding box center [731, 482] width 77 height 33
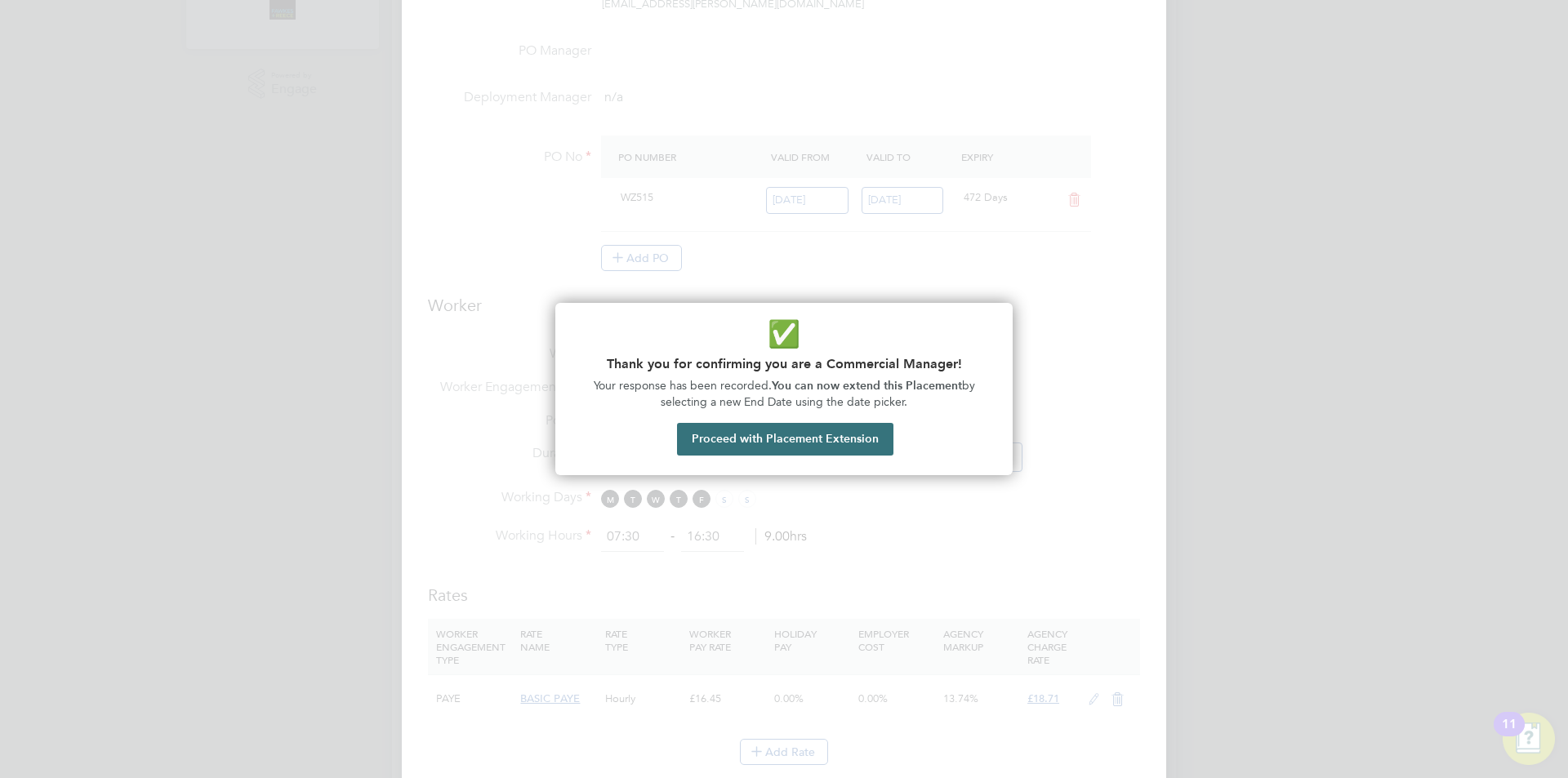
click at [844, 445] on button "Proceed with Placement Extension" at bounding box center [785, 439] width 217 height 33
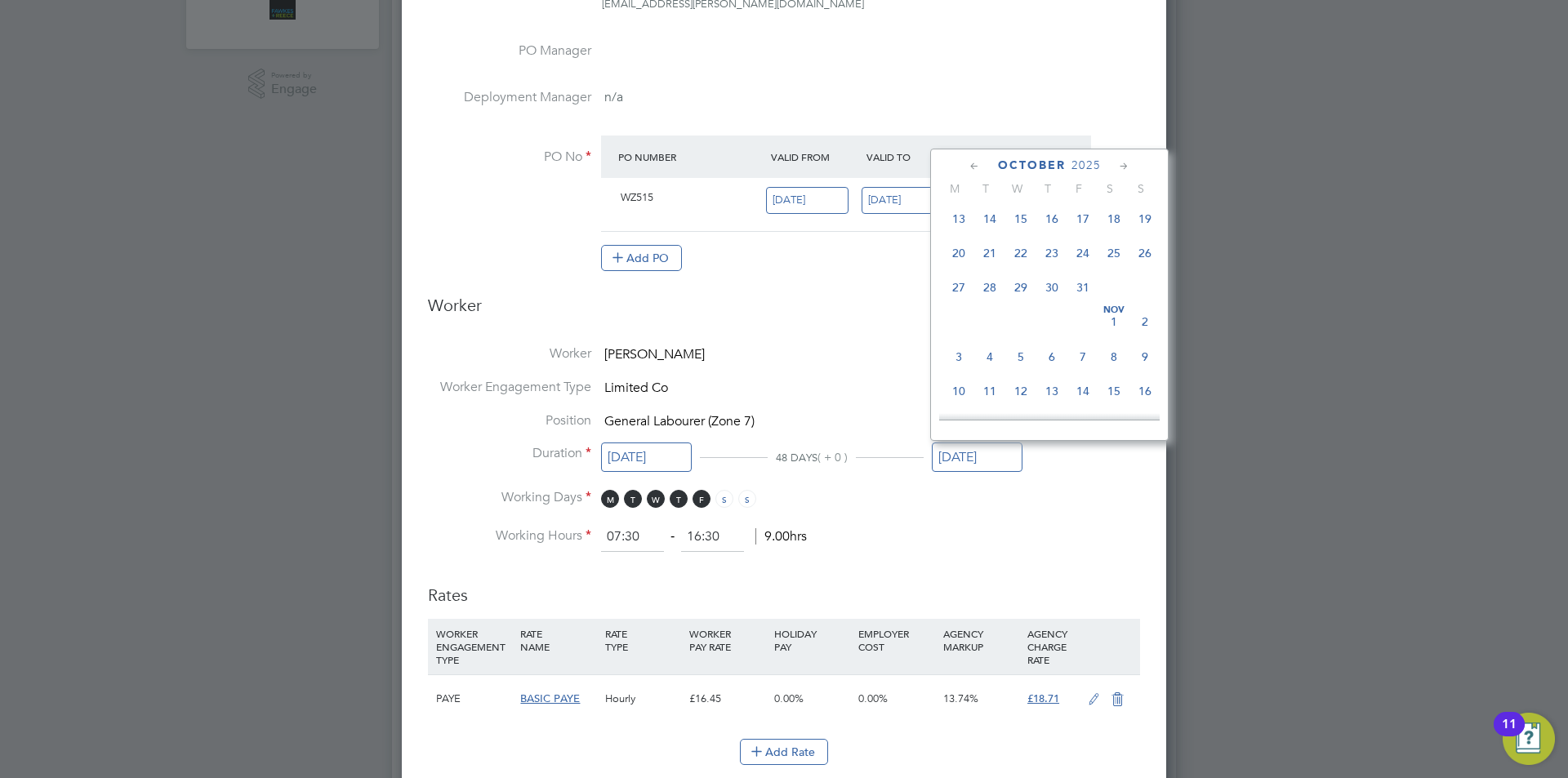
click at [1085, 303] on span "31" at bounding box center [1083, 287] width 31 height 31
type input "[DATE]"
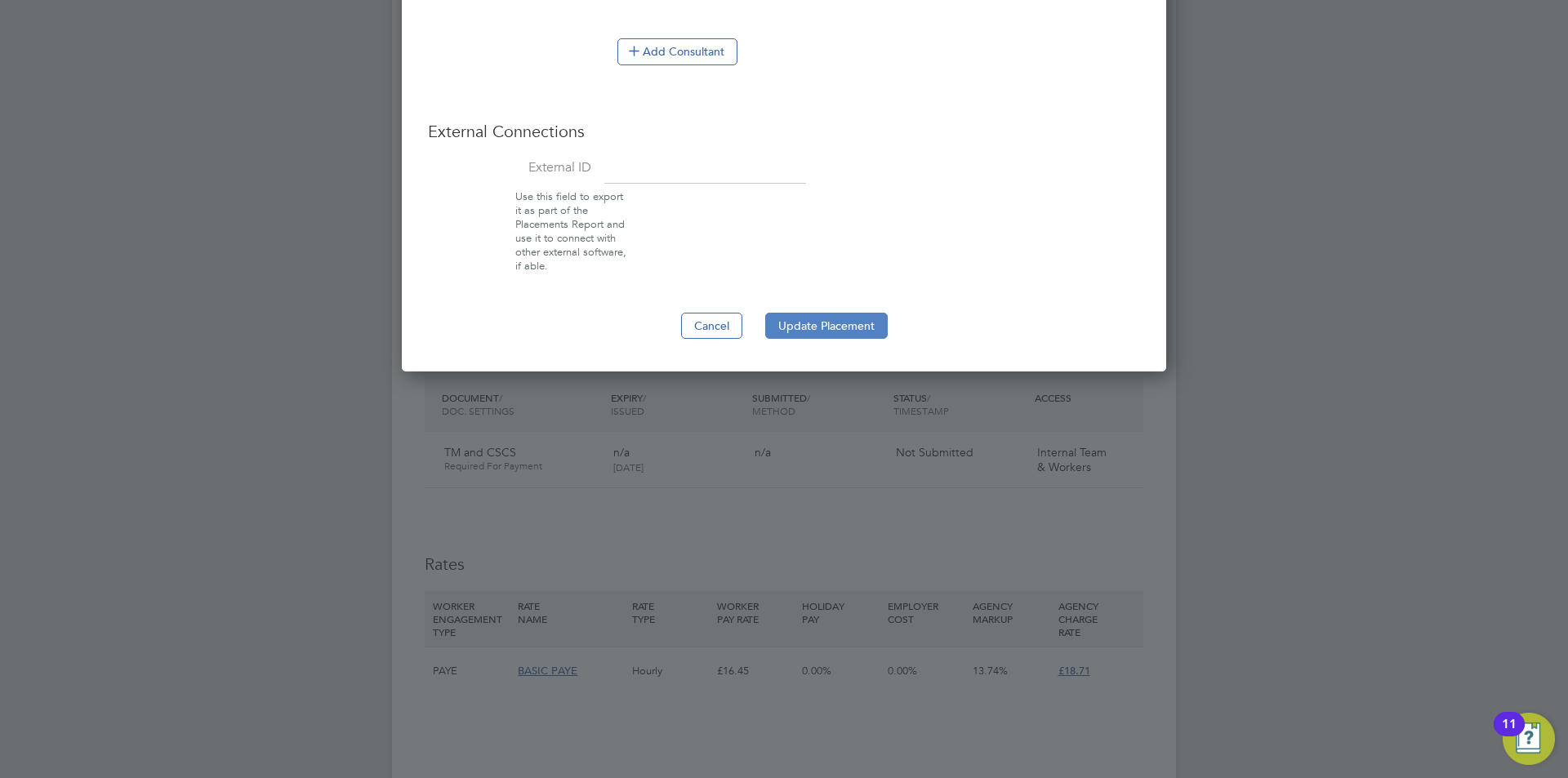
click at [787, 322] on button "Update Placement" at bounding box center [826, 325] width 123 height 26
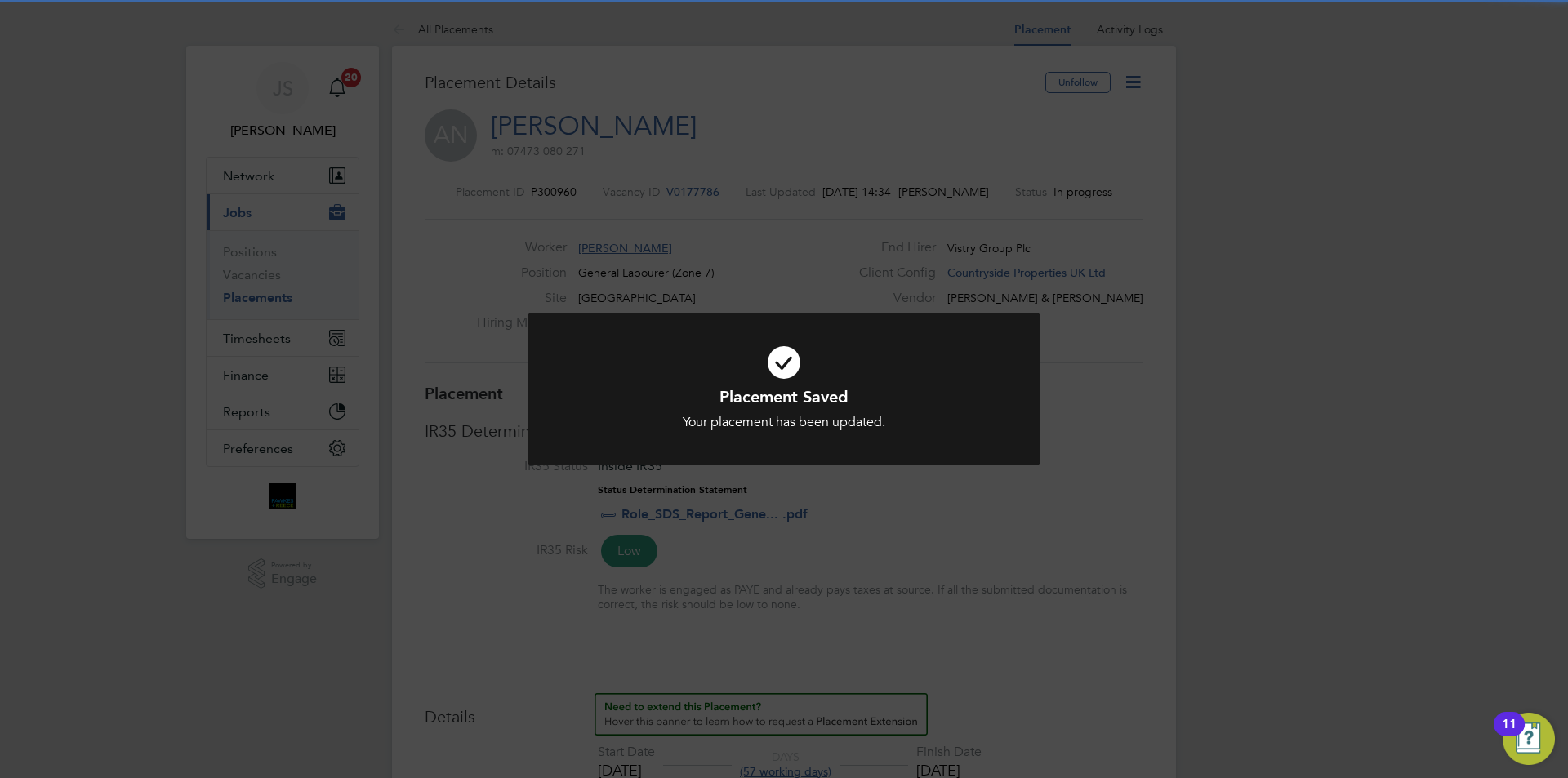
click at [817, 474] on div "Placement Saved Your placement has been updated. Cancel Okay" at bounding box center [784, 399] width 513 height 172
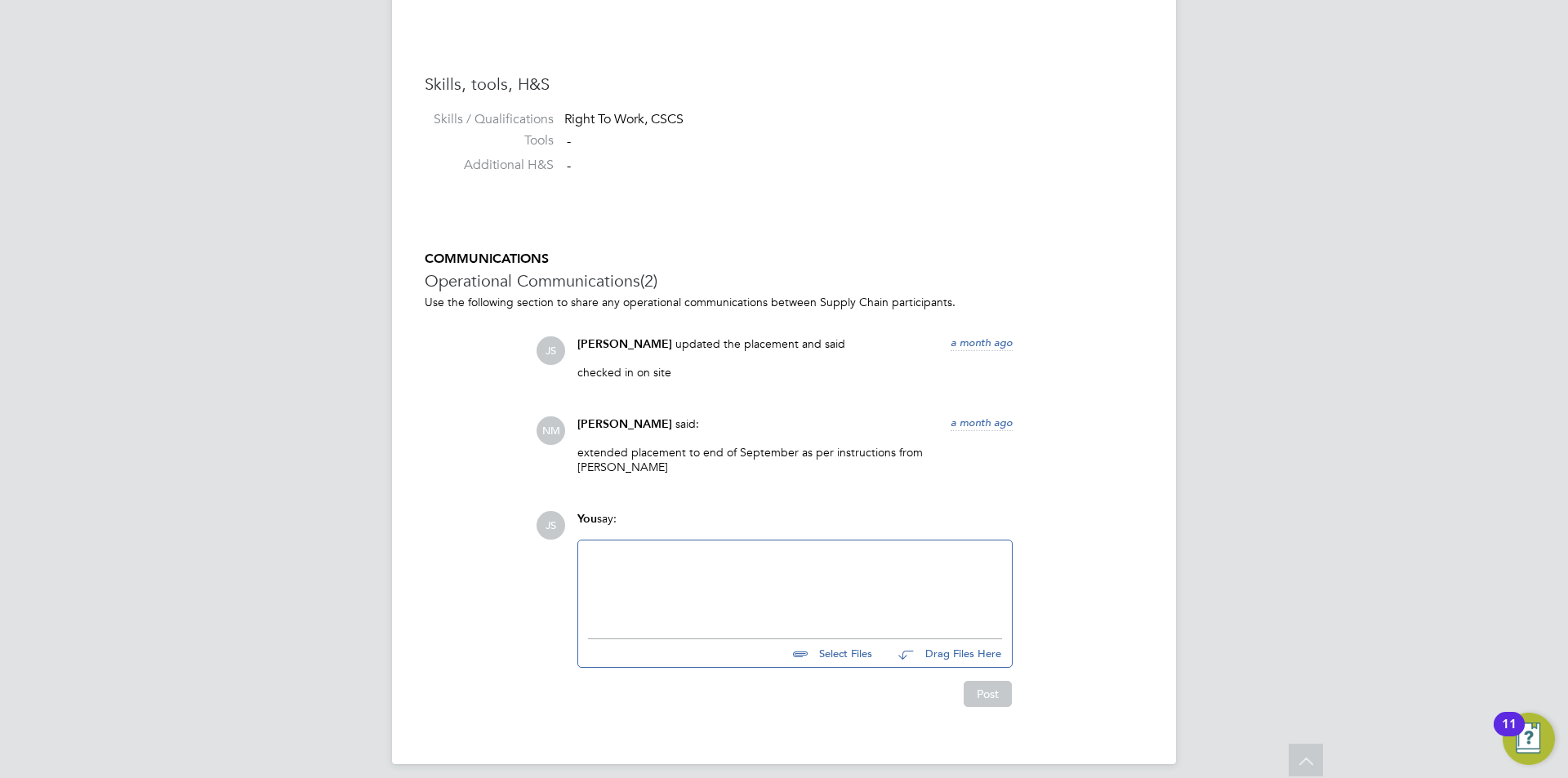
click at [783, 551] on div at bounding box center [795, 585] width 414 height 70
click at [995, 692] on button "Post" at bounding box center [988, 694] width 48 height 26
